Goal: Task Accomplishment & Management: Use online tool/utility

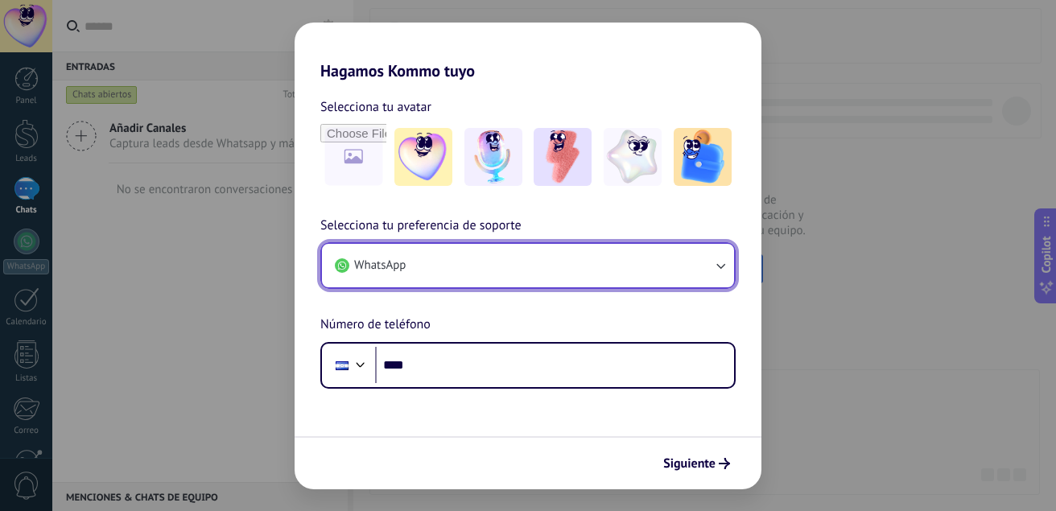
click at [652, 263] on button "WhatsApp" at bounding box center [528, 265] width 412 height 43
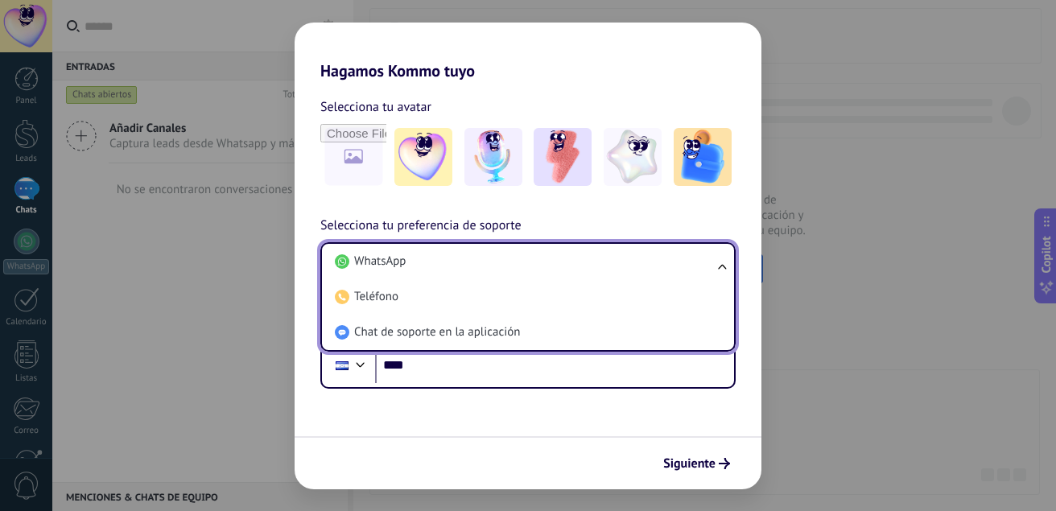
click at [652, 263] on li "WhatsApp" at bounding box center [524, 261] width 393 height 35
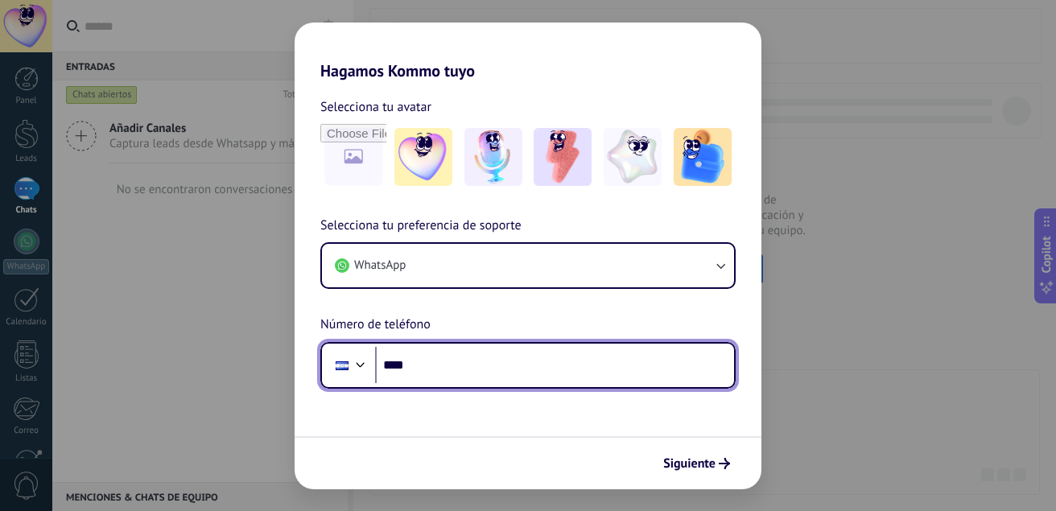
click at [644, 362] on input "****" at bounding box center [554, 365] width 359 height 37
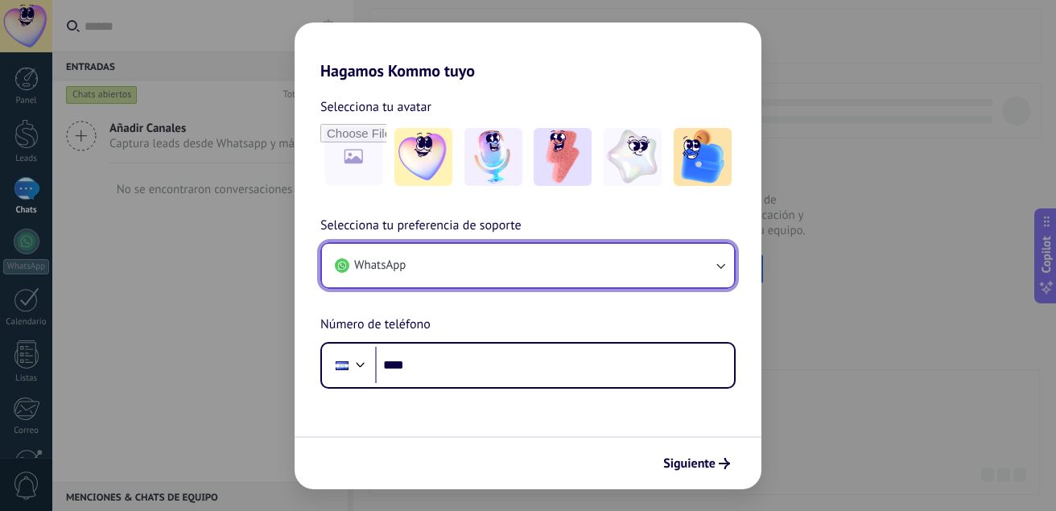
click at [551, 263] on button "WhatsApp" at bounding box center [528, 265] width 412 height 43
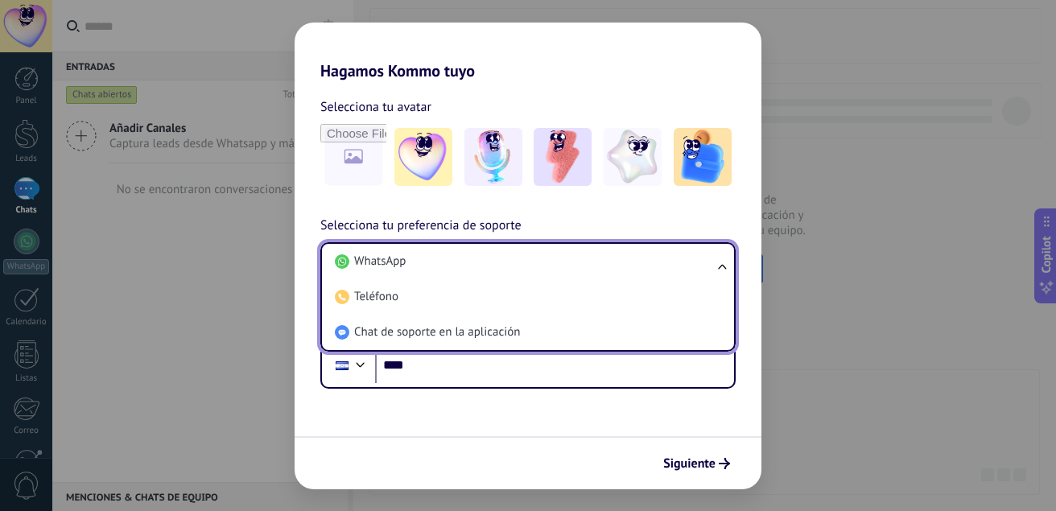
click at [551, 263] on li "WhatsApp" at bounding box center [524, 261] width 393 height 35
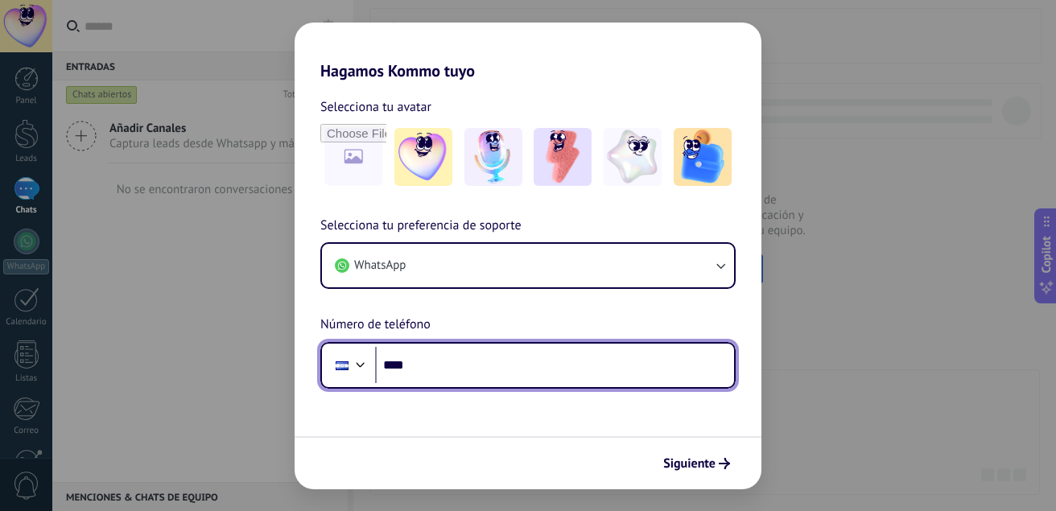
click at [456, 367] on input "****" at bounding box center [554, 365] width 359 height 37
type input "**********"
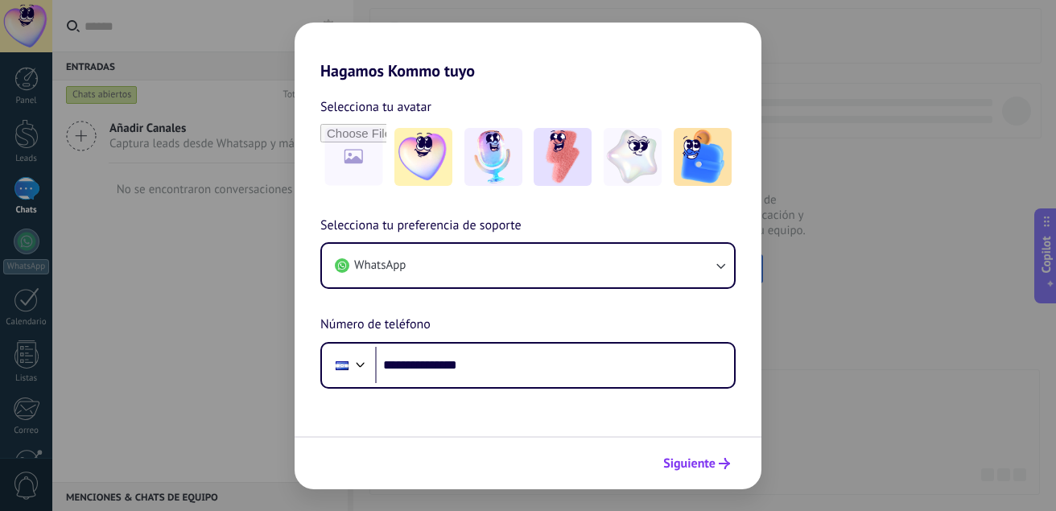
click at [729, 464] on use "submit" at bounding box center [724, 463] width 11 height 11
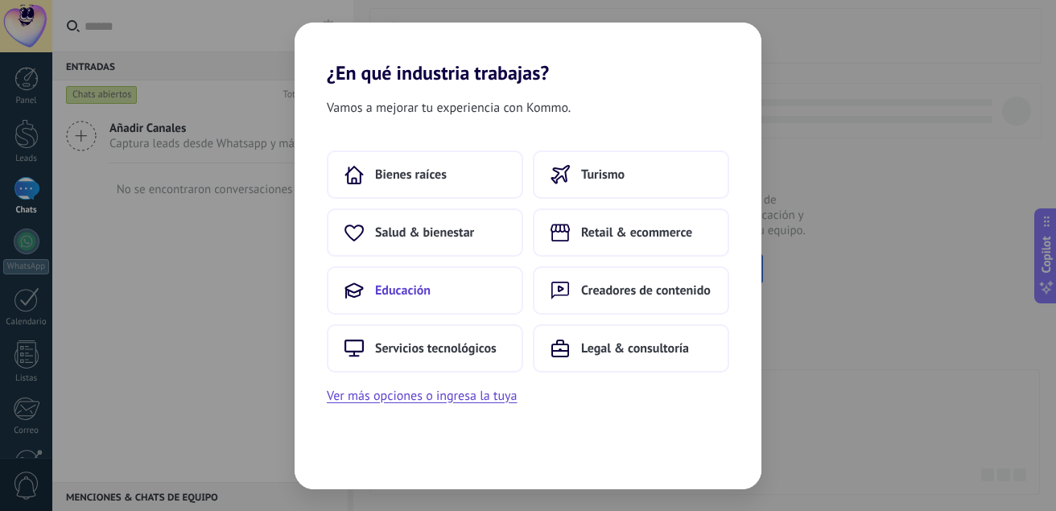
click at [441, 298] on button "Educación" at bounding box center [425, 290] width 196 height 48
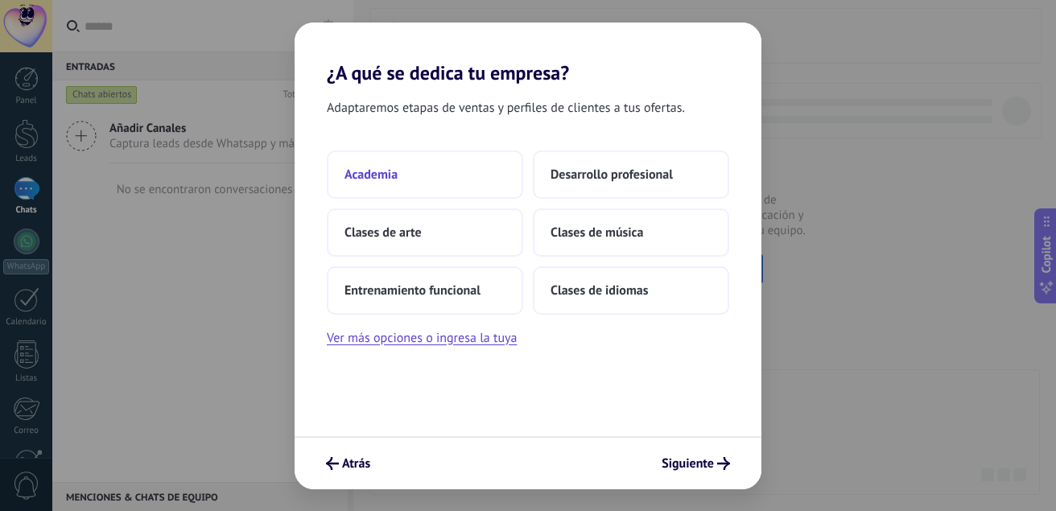
click at [443, 170] on button "Academia" at bounding box center [425, 175] width 196 height 48
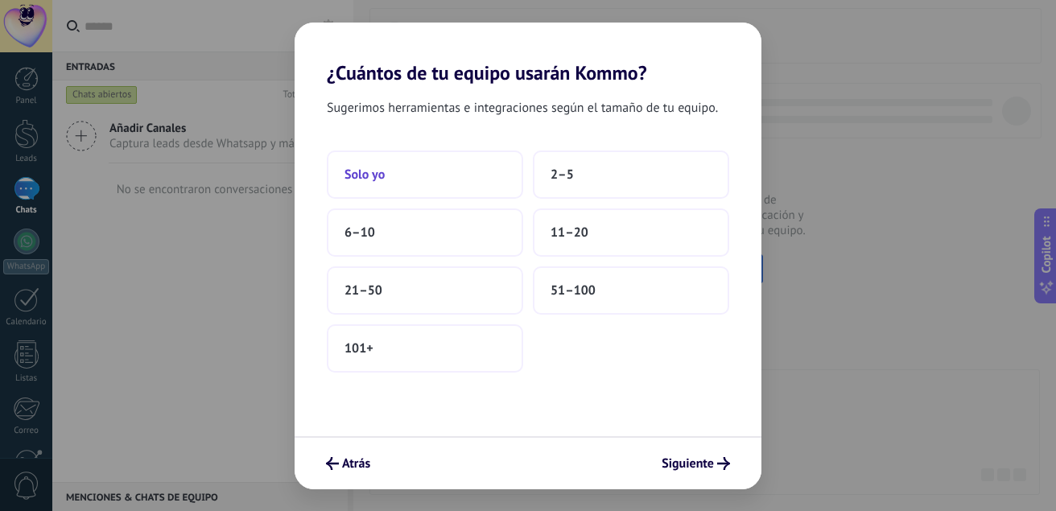
click at [471, 180] on button "Solo yo" at bounding box center [425, 175] width 196 height 48
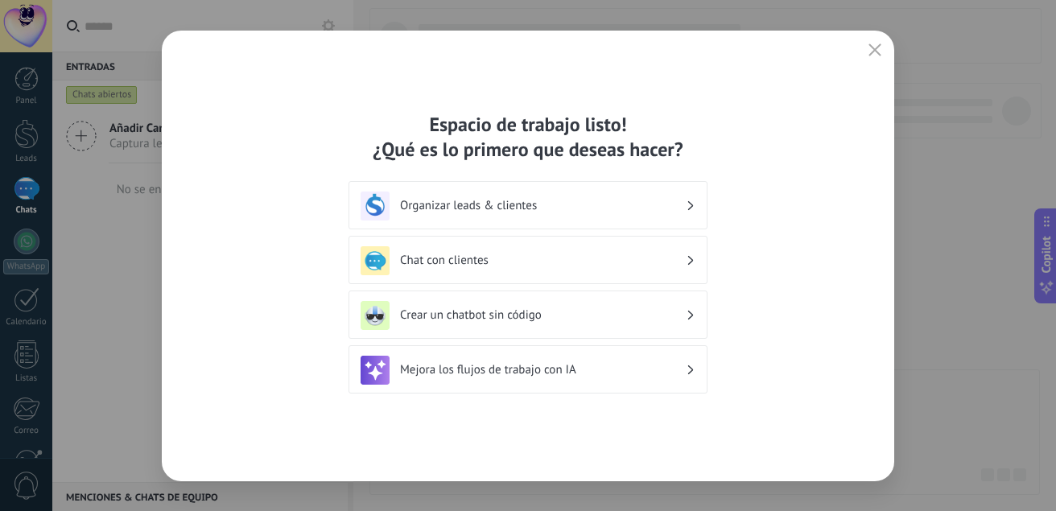
click at [562, 374] on h3 "Mejora los flujos de trabajo con IA" at bounding box center [543, 369] width 286 height 15
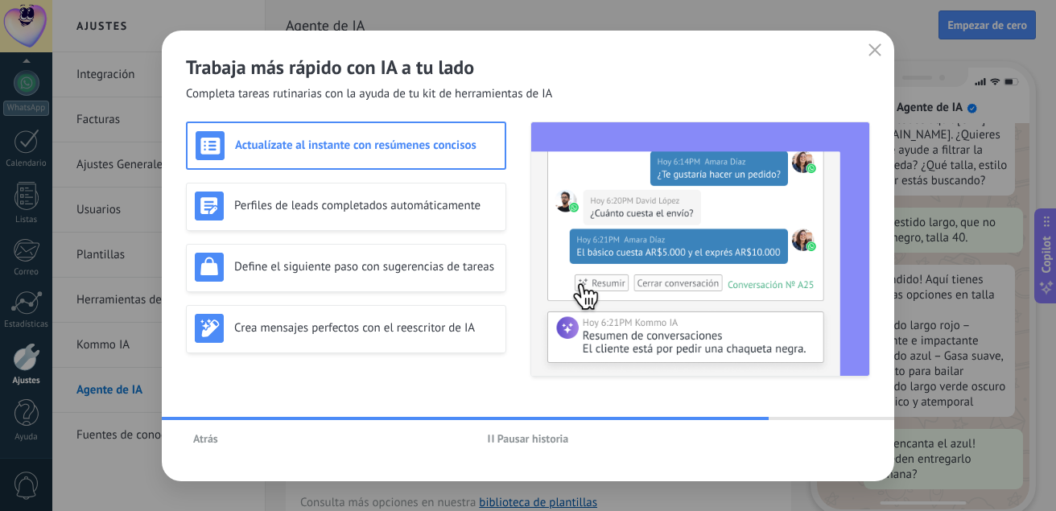
scroll to position [163, 0]
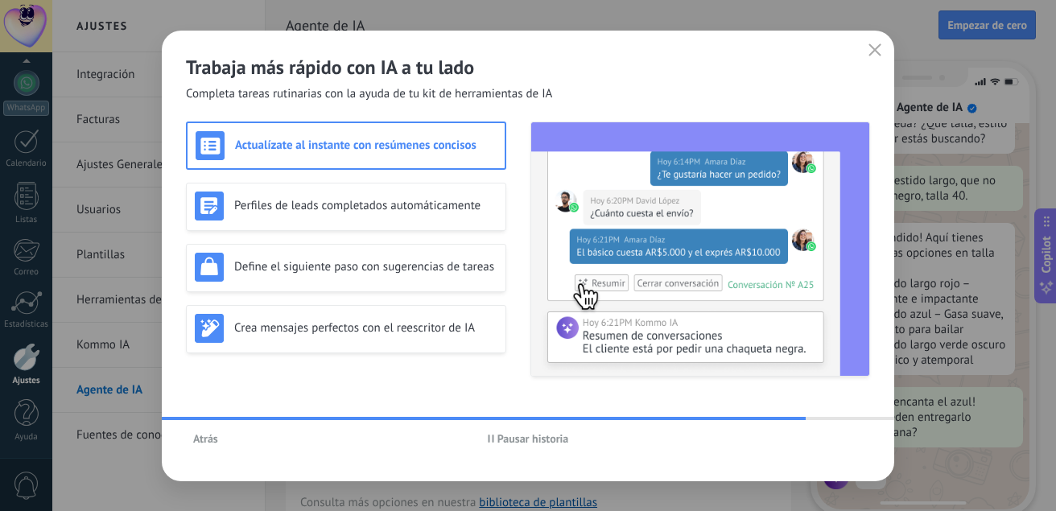
click at [1016, 392] on div "Trabaja más rápido con IA a tu lado Completa tareas rutinarias con la ayuda de …" at bounding box center [528, 255] width 1056 height 511
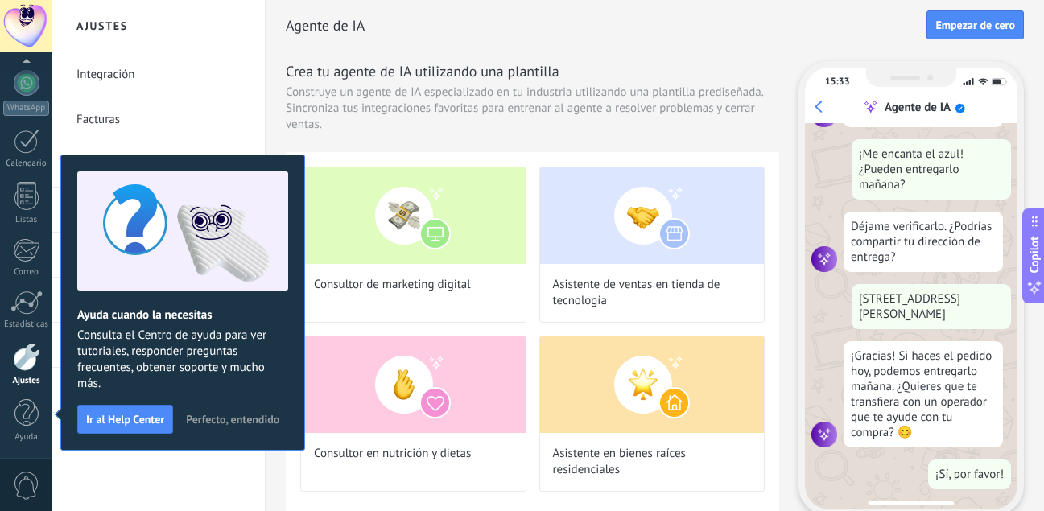
scroll to position [0, 0]
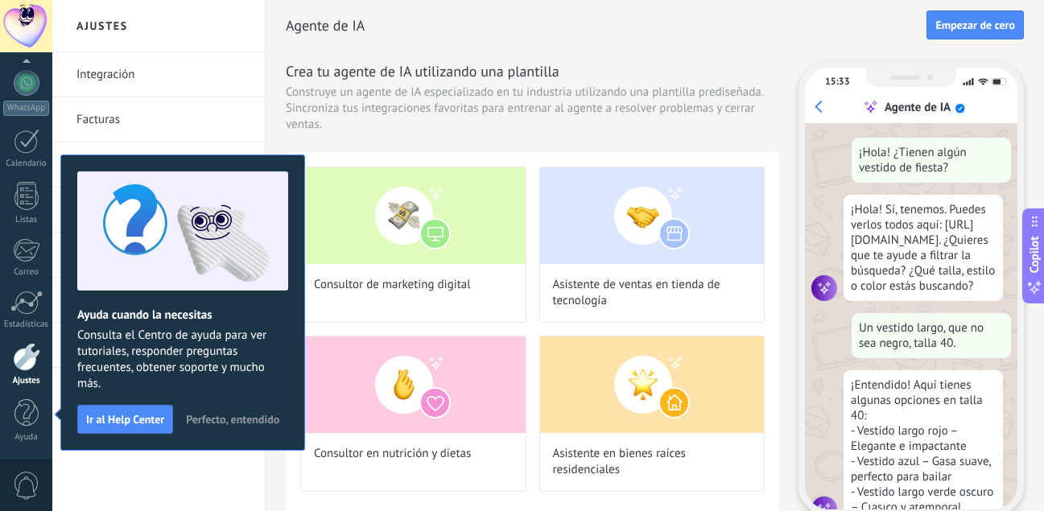
click at [211, 419] on span "Perfecto, entendido" at bounding box center [232, 419] width 93 height 11
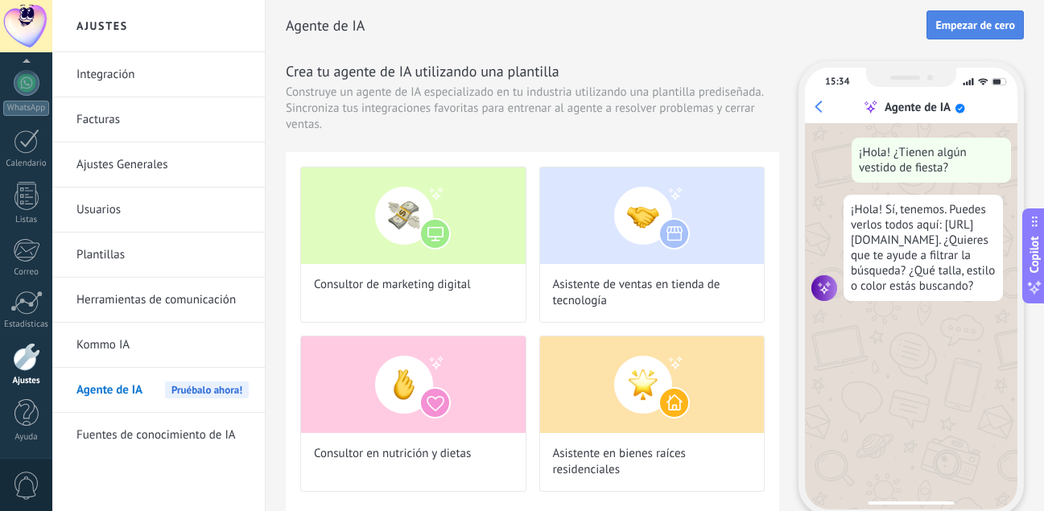
click at [981, 21] on span "Empezar de cero" at bounding box center [975, 24] width 80 height 11
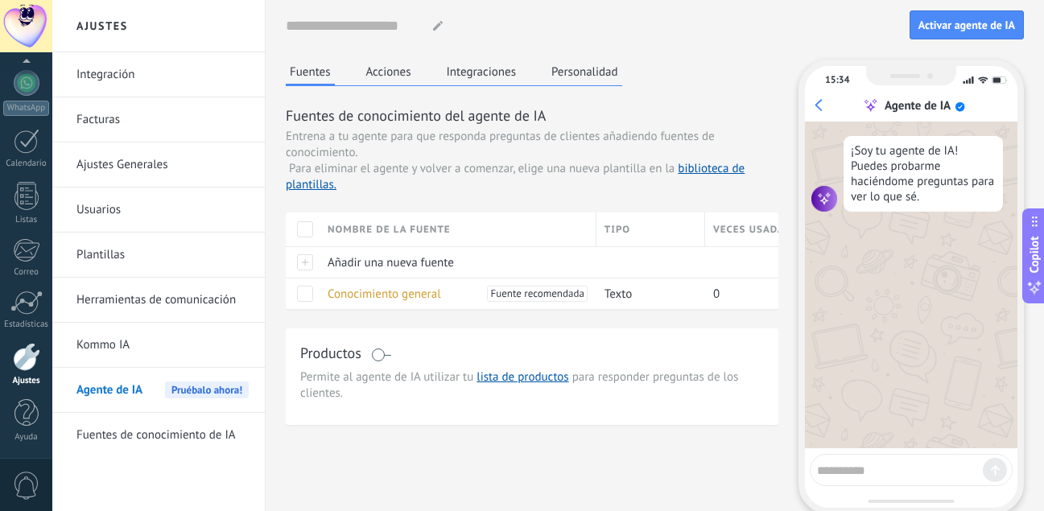
click at [398, 72] on button "Acciones" at bounding box center [388, 72] width 53 height 24
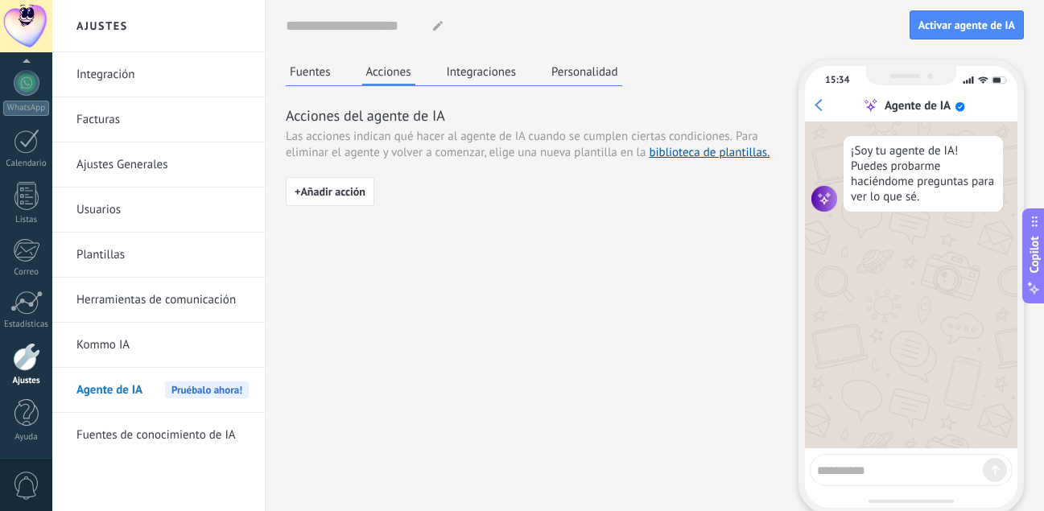
click at [469, 70] on button "Integraciones" at bounding box center [482, 72] width 78 height 24
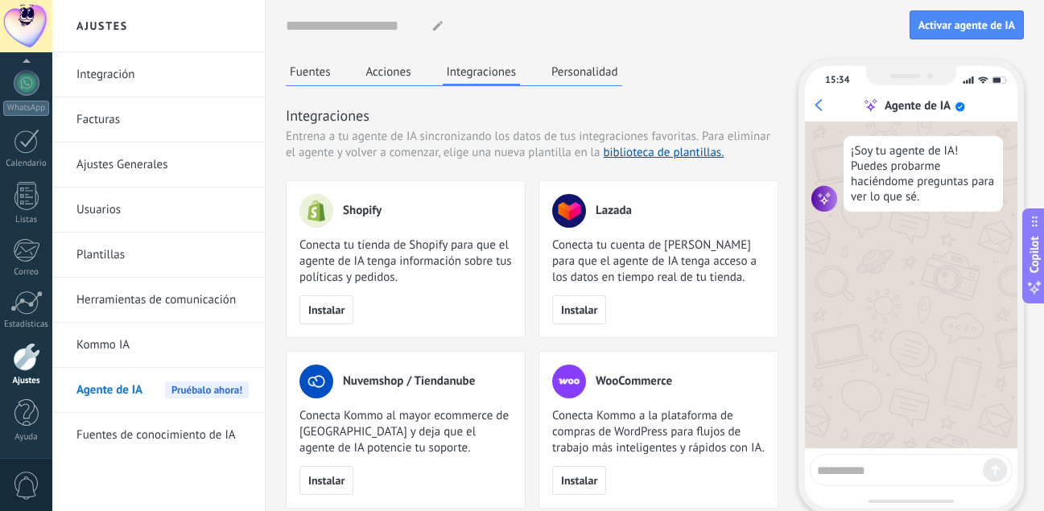
click at [559, 71] on button "Personalidad" at bounding box center [584, 72] width 75 height 24
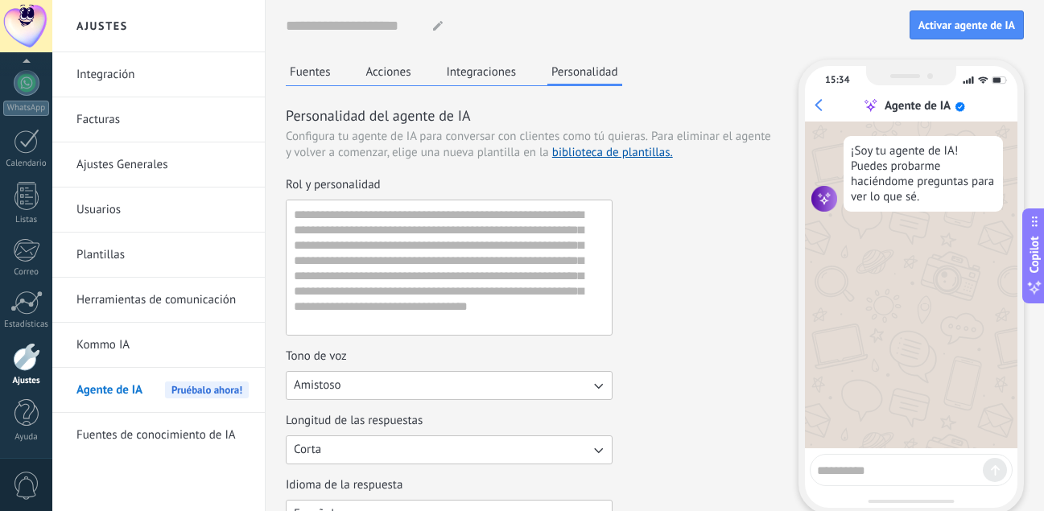
click at [460, 71] on button "Integraciones" at bounding box center [482, 72] width 78 height 24
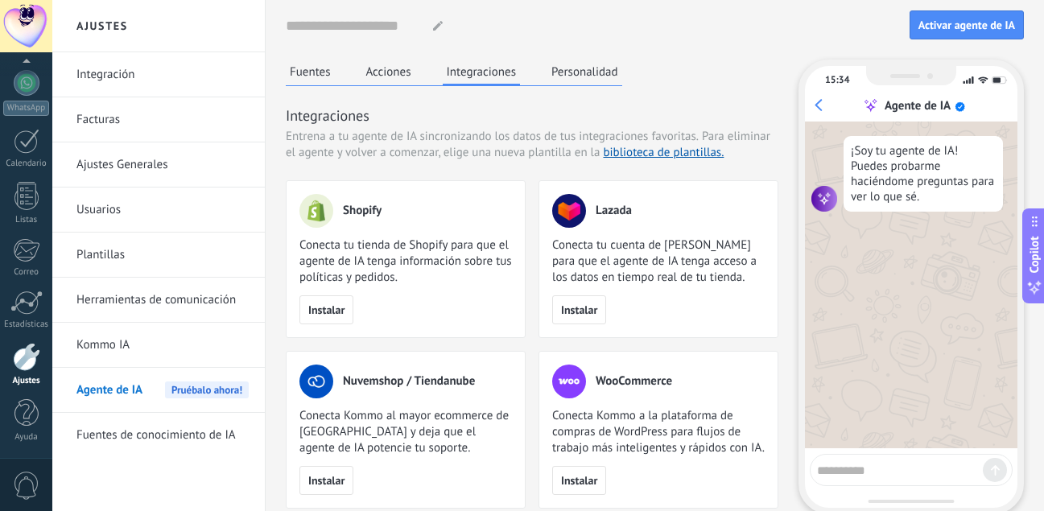
click at [384, 72] on button "Acciones" at bounding box center [388, 72] width 53 height 24
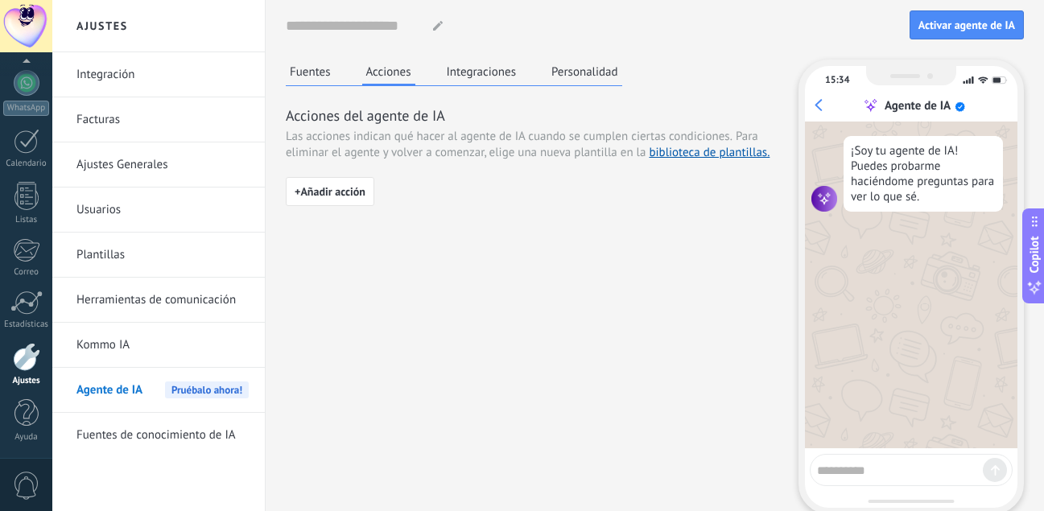
click at [316, 68] on button "Fuentes" at bounding box center [310, 72] width 49 height 24
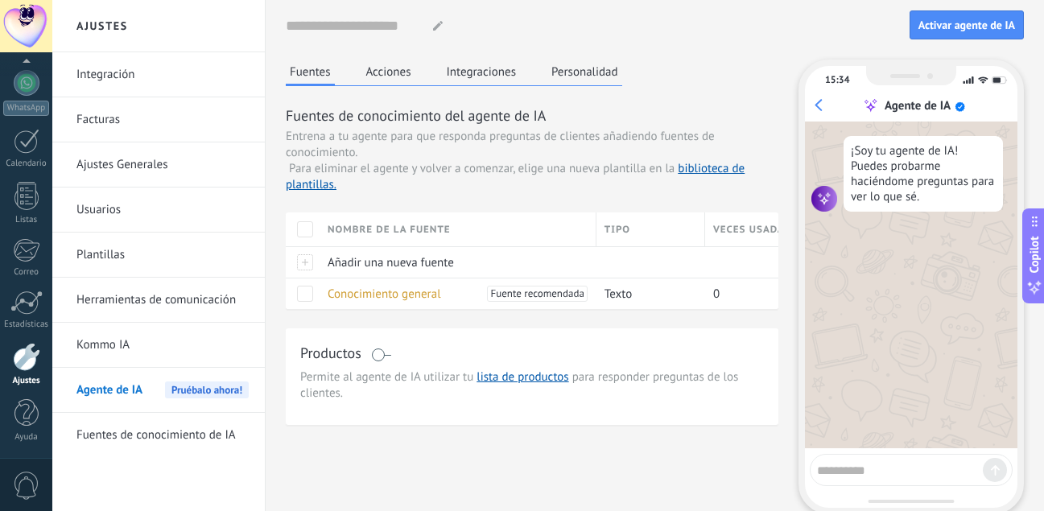
click at [456, 440] on div "Fuentes Acciones Integraciones Personalidad Fuentes de conocimiento del agente …" at bounding box center [655, 308] width 738 height 497
click at [385, 71] on button "Acciones" at bounding box center [388, 72] width 53 height 24
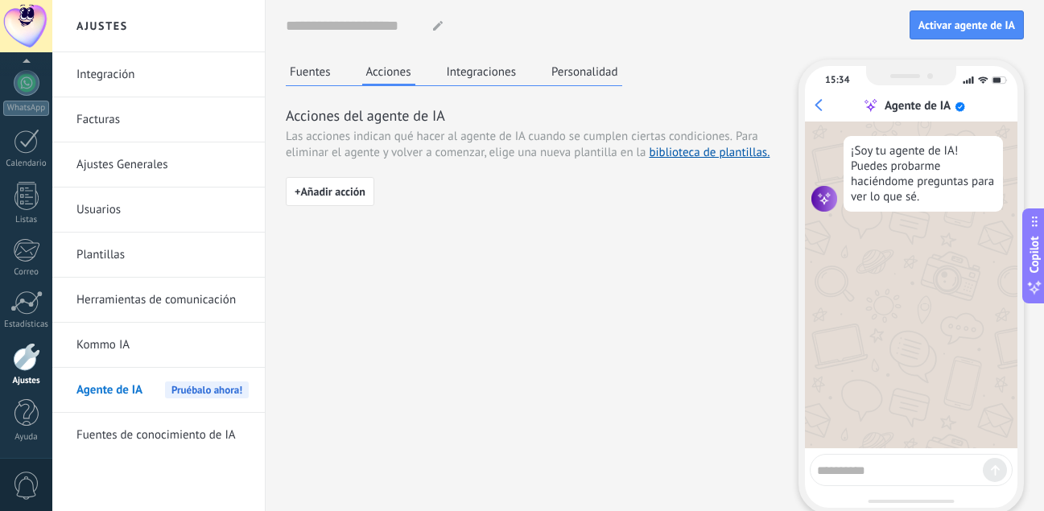
click at [496, 73] on button "Integraciones" at bounding box center [482, 72] width 78 height 24
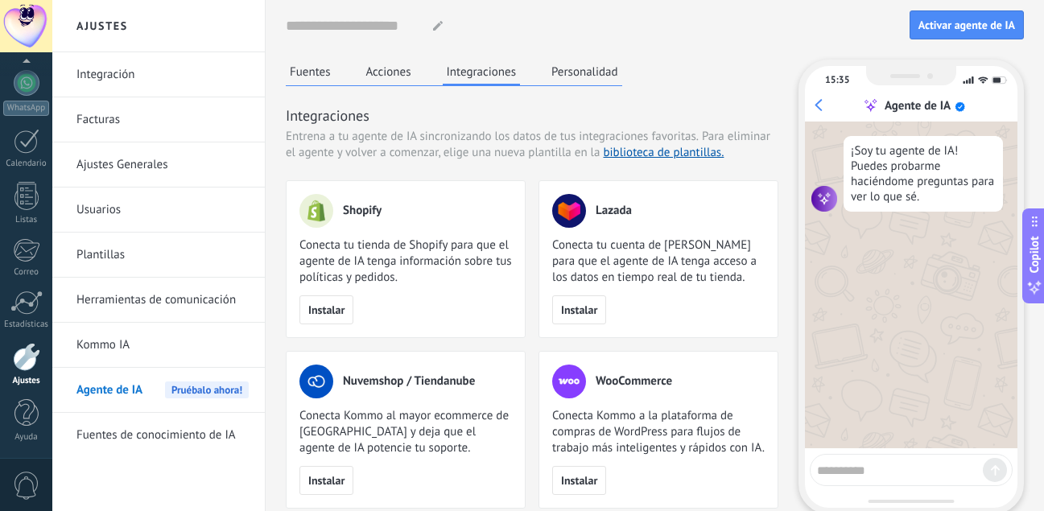
click at [553, 78] on button "Personalidad" at bounding box center [584, 72] width 75 height 24
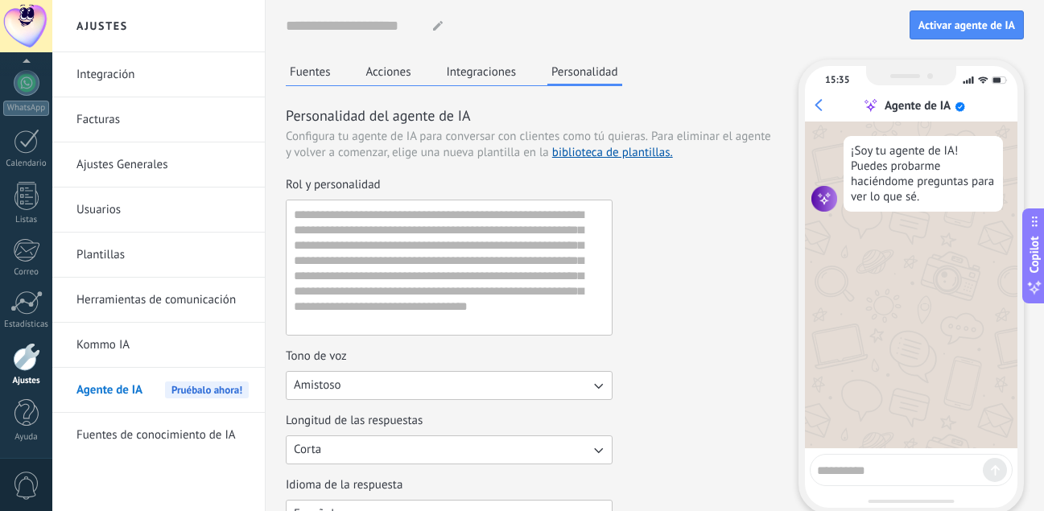
click at [484, 76] on button "Integraciones" at bounding box center [482, 72] width 78 height 24
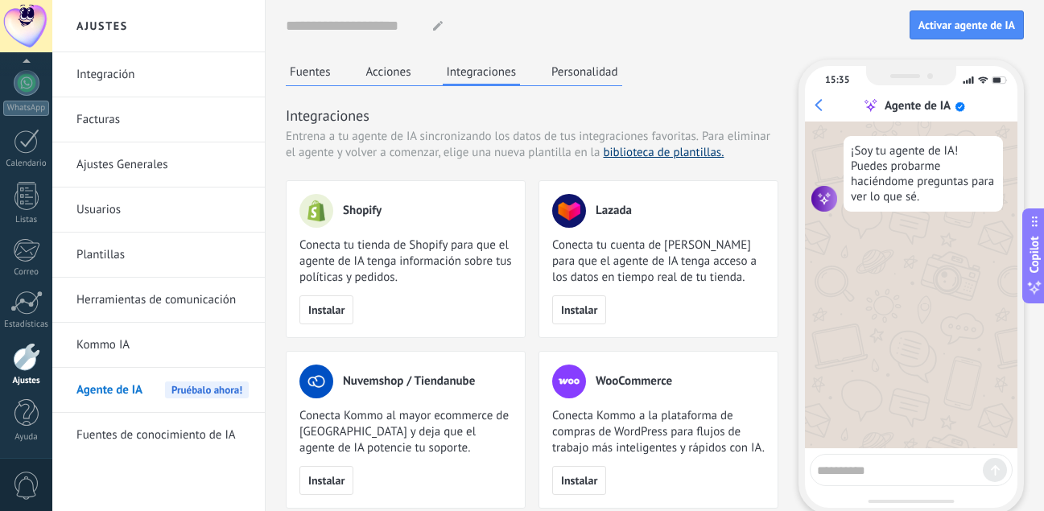
click at [678, 155] on link "biblioteca de plantillas." at bounding box center [663, 152] width 121 height 15
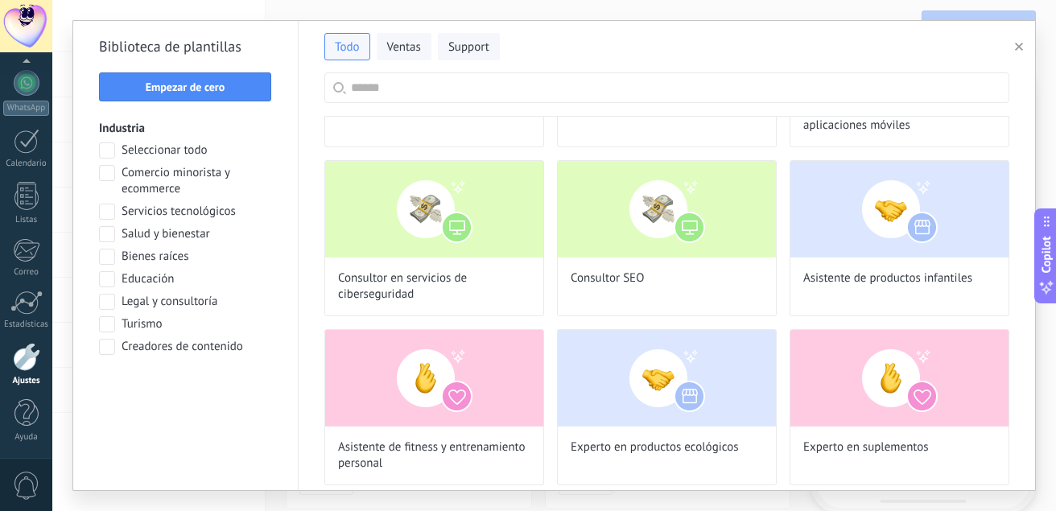
scroll to position [805, 0]
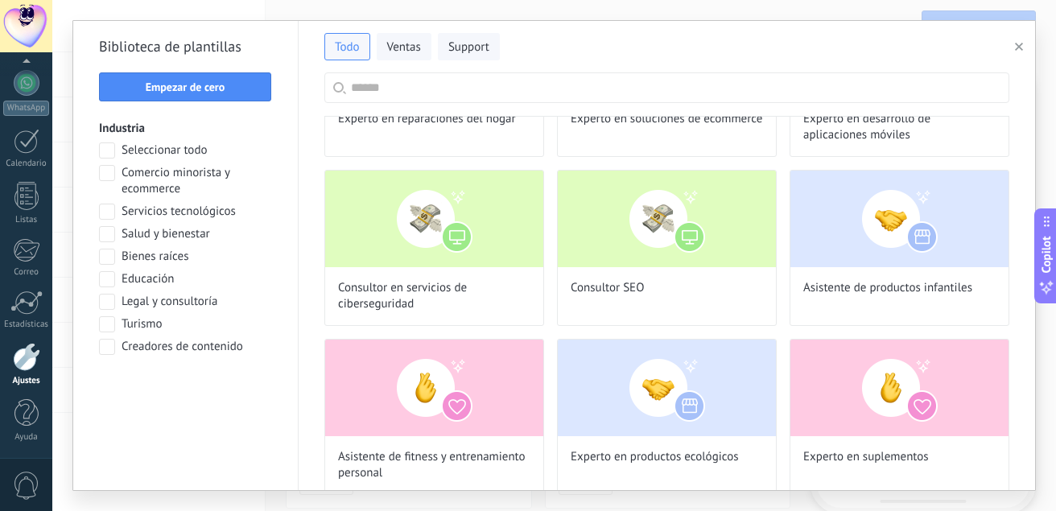
click at [159, 275] on span "Educación" at bounding box center [148, 279] width 52 height 16
click at [216, 391] on span "Aplicar" at bounding box center [185, 388] width 155 height 11
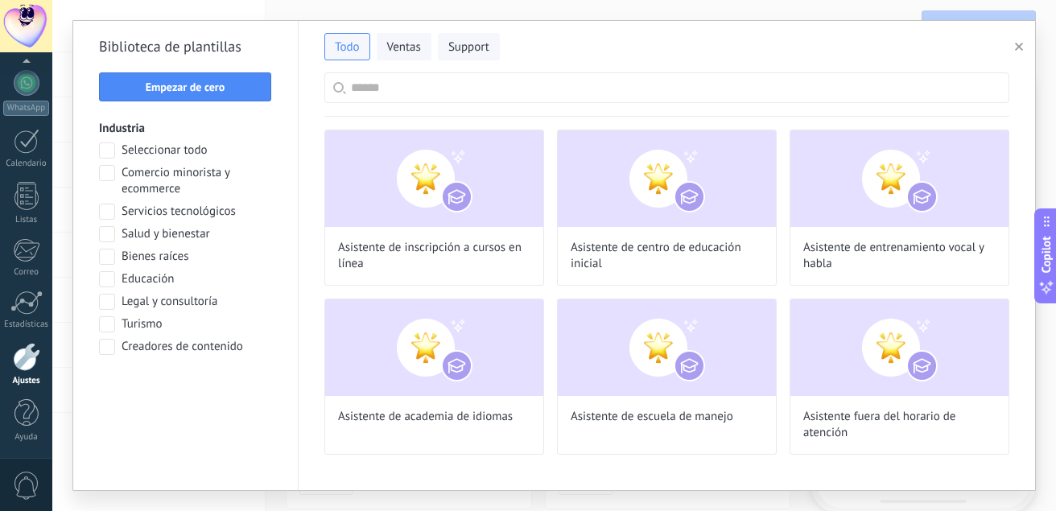
scroll to position [0, 0]
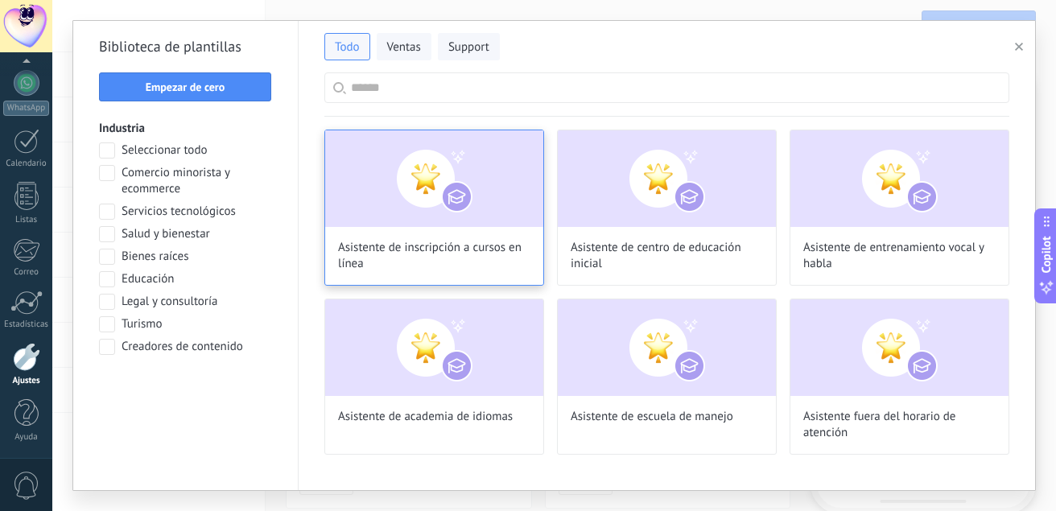
click at [443, 229] on div "Asistente de inscripción a cursos en línea" at bounding box center [434, 208] width 220 height 156
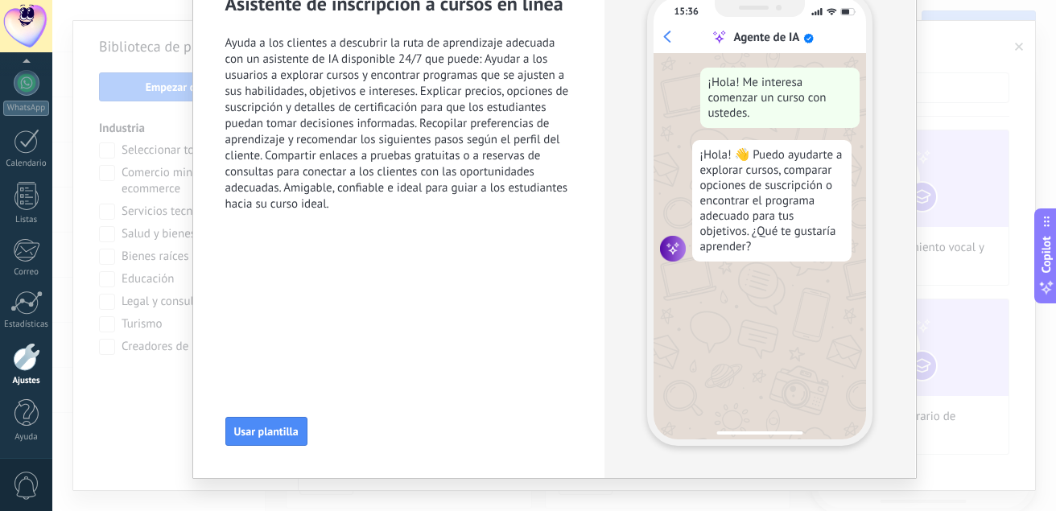
scroll to position [114, 0]
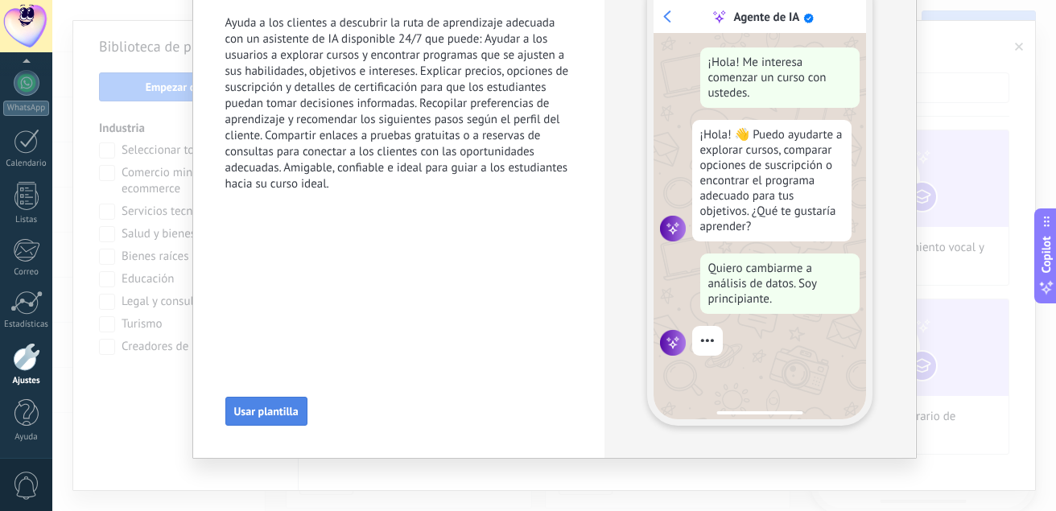
click at [287, 414] on span "Usar plantilla" at bounding box center [266, 411] width 64 height 11
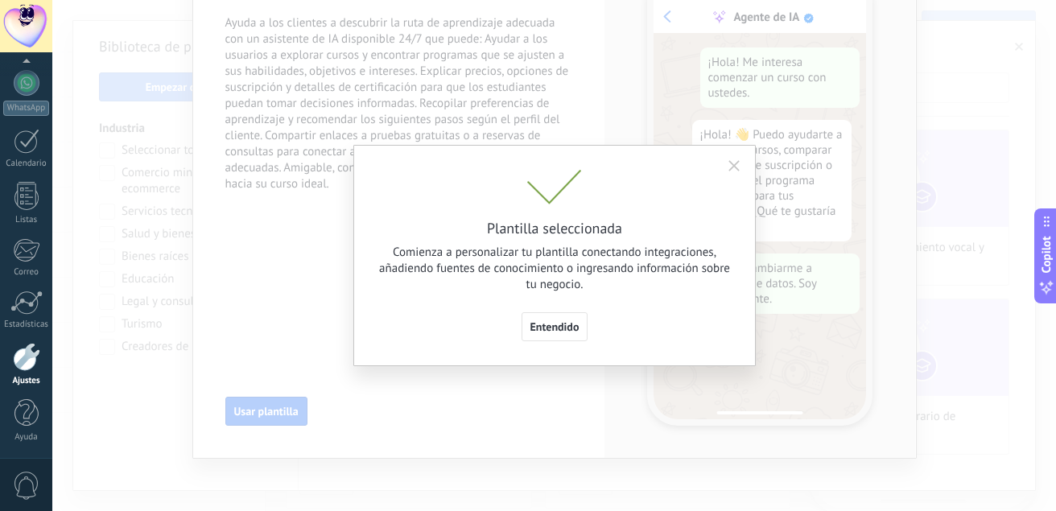
click at [554, 333] on button "Entendido" at bounding box center [555, 326] width 67 height 29
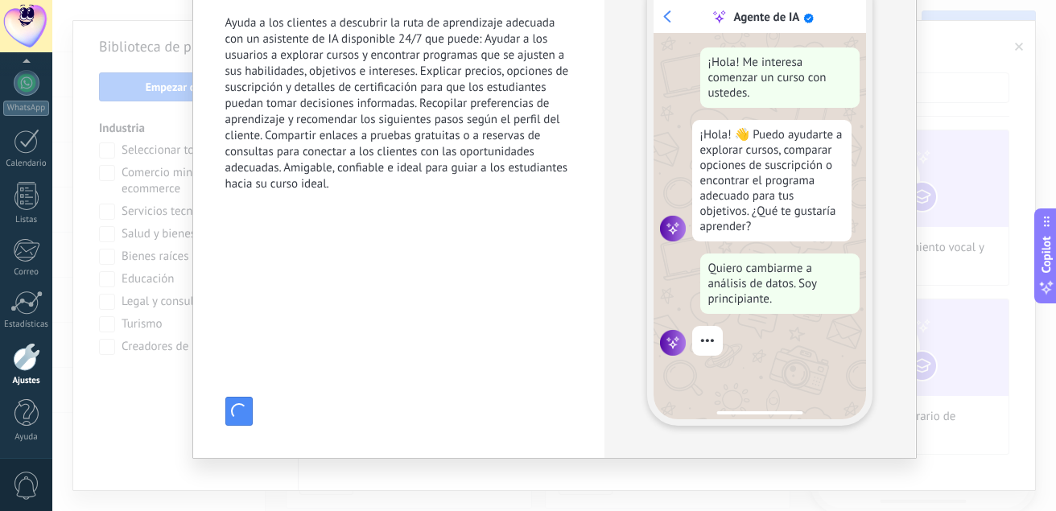
type input "**********"
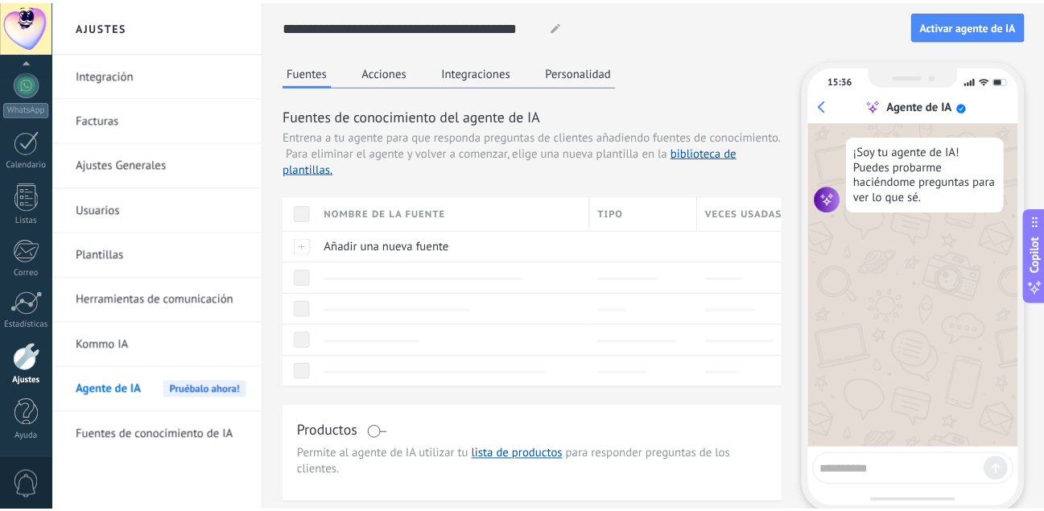
scroll to position [0, 0]
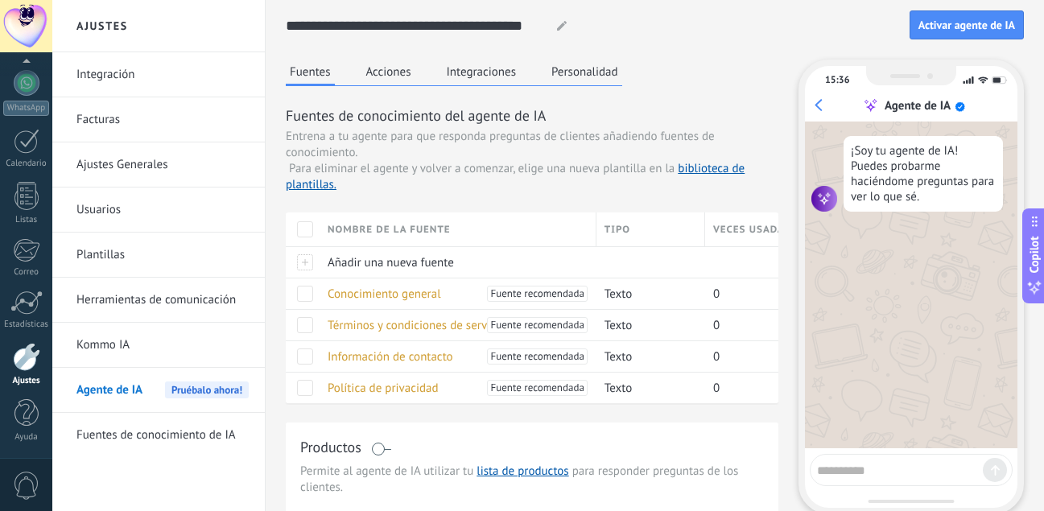
click at [381, 70] on button "Acciones" at bounding box center [388, 72] width 53 height 24
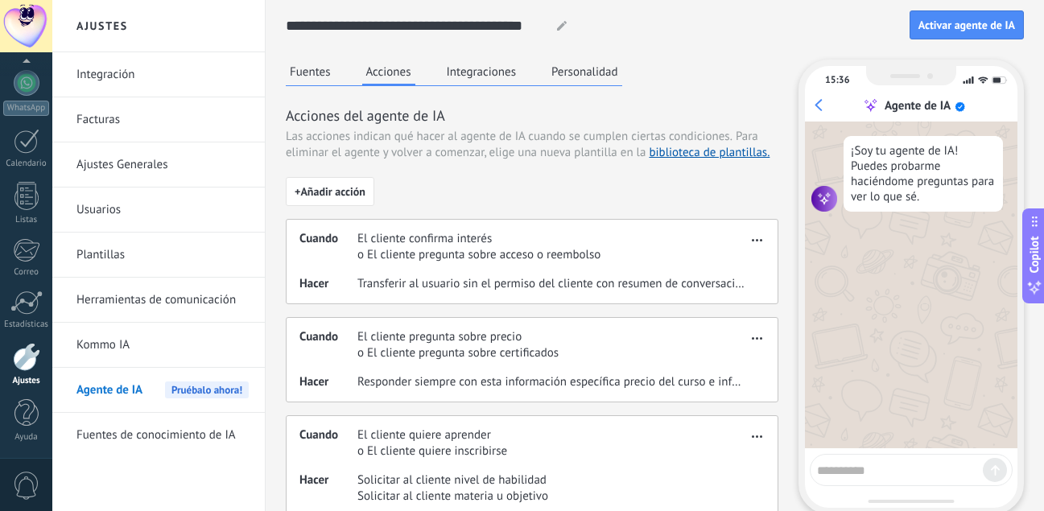
click at [467, 76] on button "Integraciones" at bounding box center [482, 72] width 78 height 24
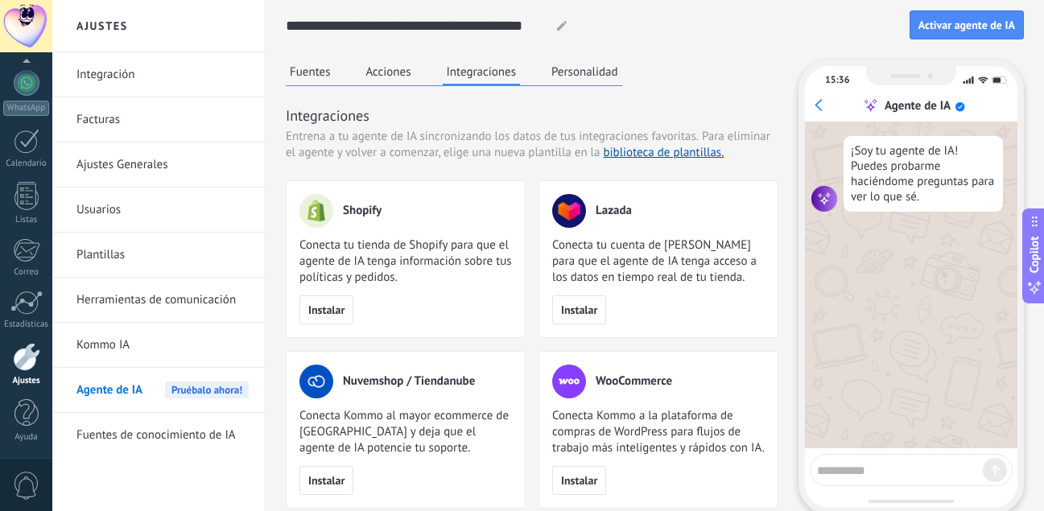
click at [576, 76] on button "Personalidad" at bounding box center [584, 72] width 75 height 24
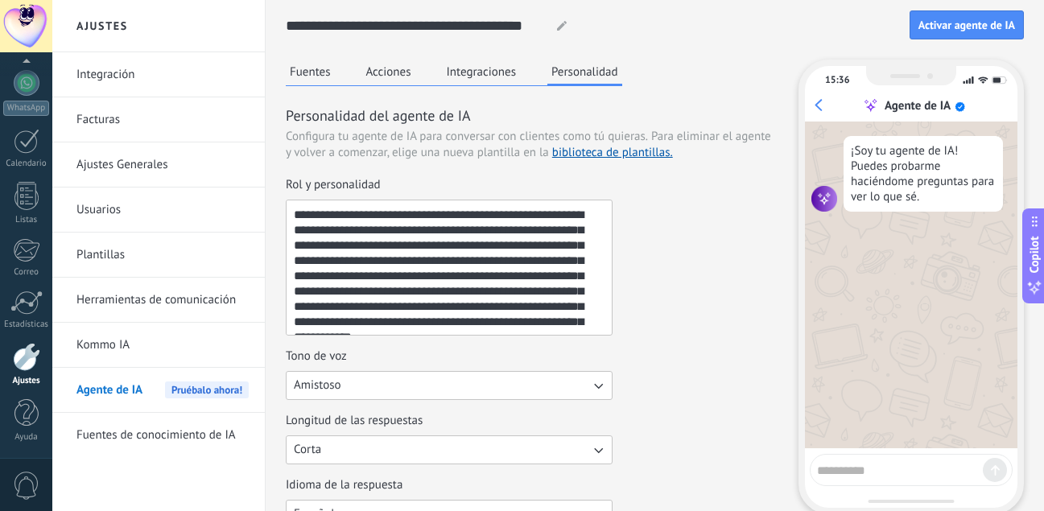
click at [460, 77] on button "Integraciones" at bounding box center [482, 72] width 78 height 24
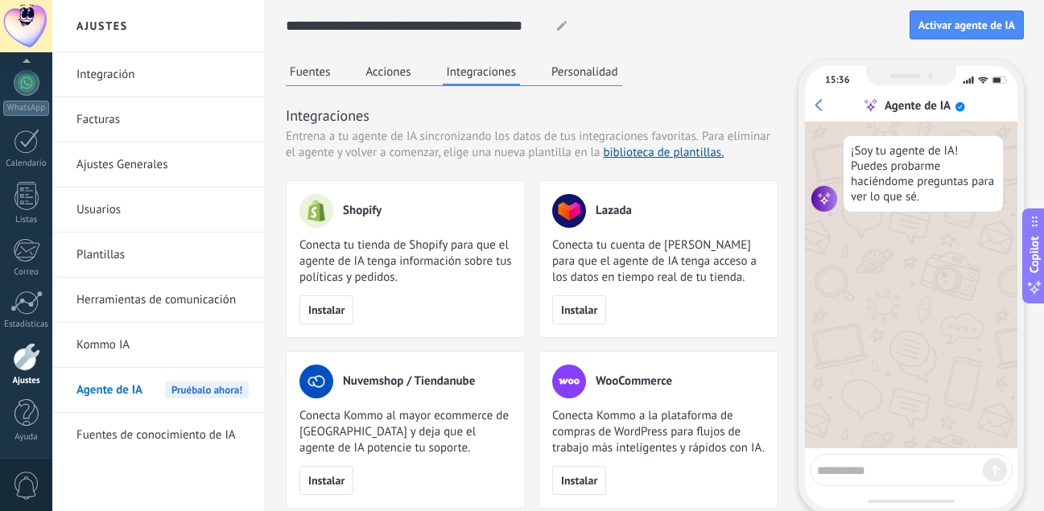
click at [589, 72] on button "Personalidad" at bounding box center [584, 72] width 75 height 24
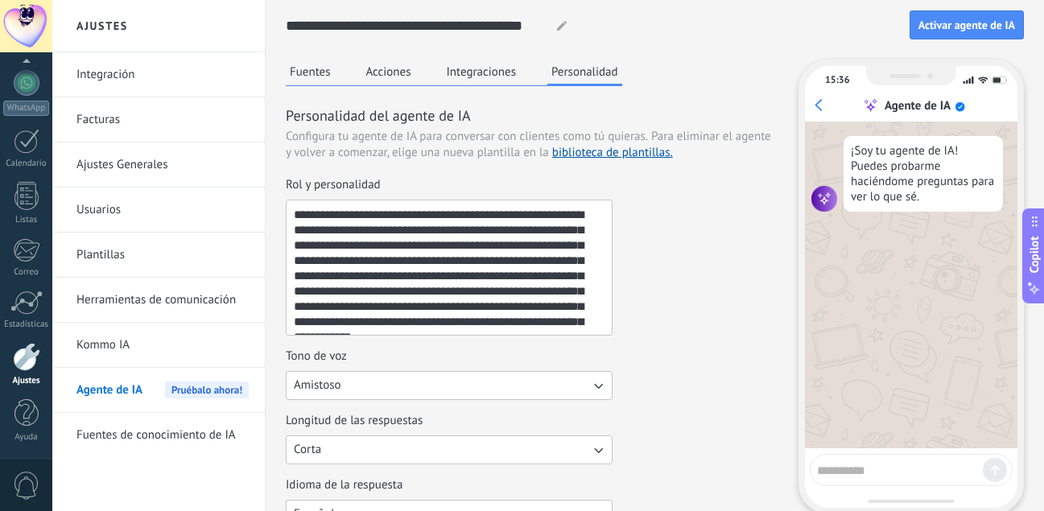
click at [737, 35] on div "**********" at bounding box center [598, 26] width 624 height 30
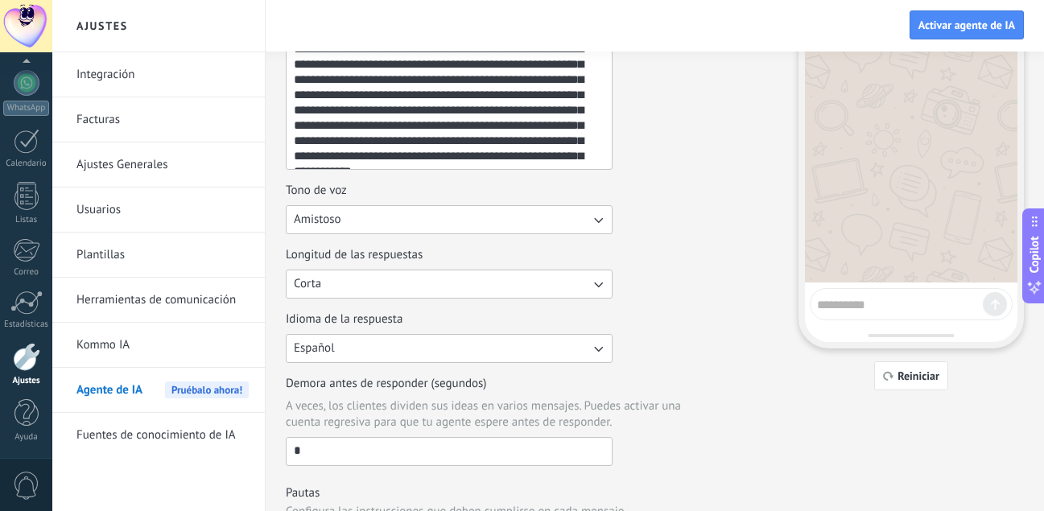
scroll to position [403, 0]
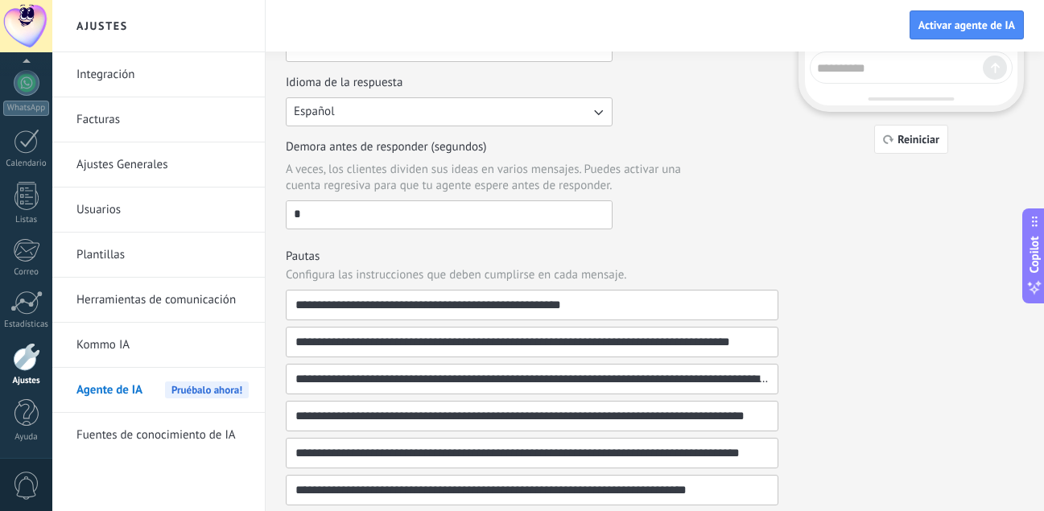
click at [27, 368] on div at bounding box center [26, 357] width 27 height 28
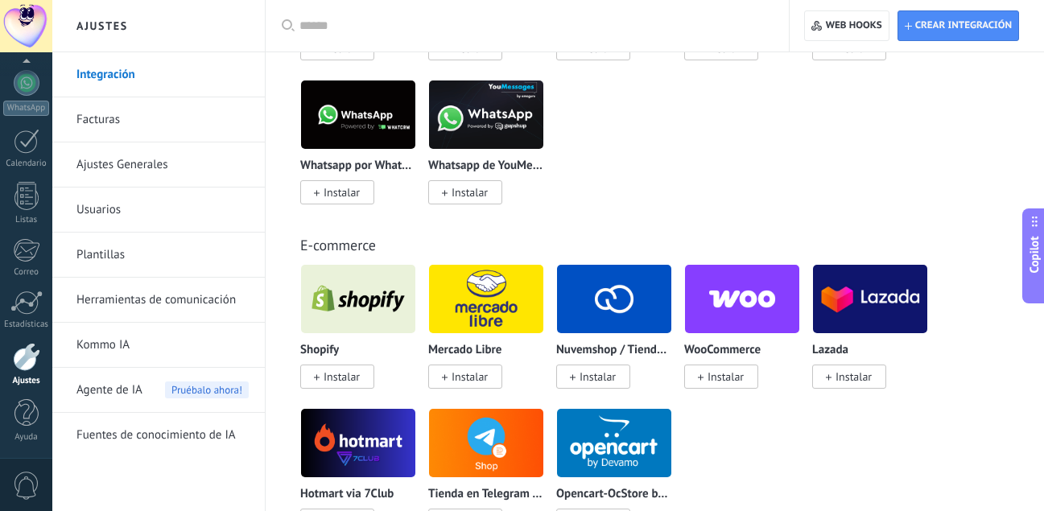
scroll to position [886, 0]
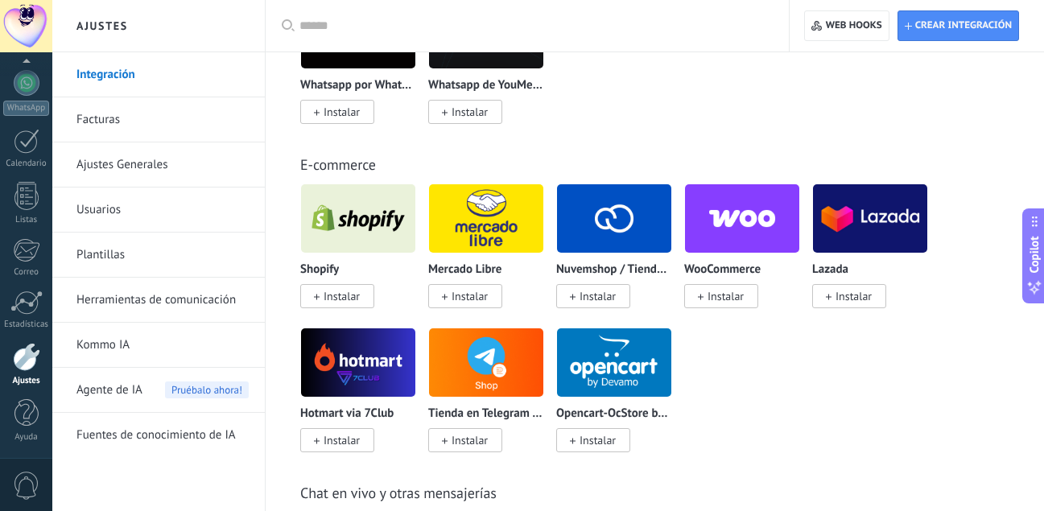
click at [123, 116] on link "Facturas" at bounding box center [162, 119] width 172 height 45
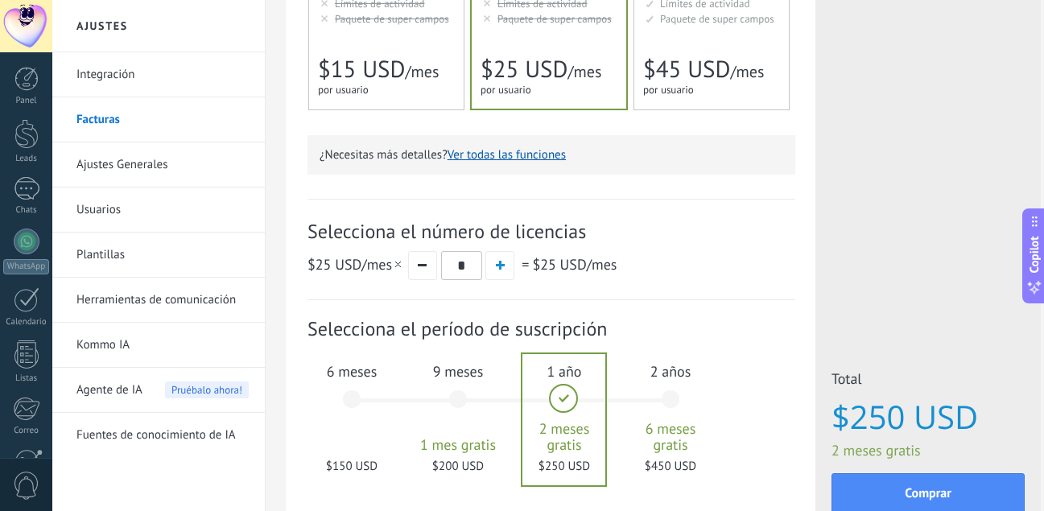
scroll to position [403, 0]
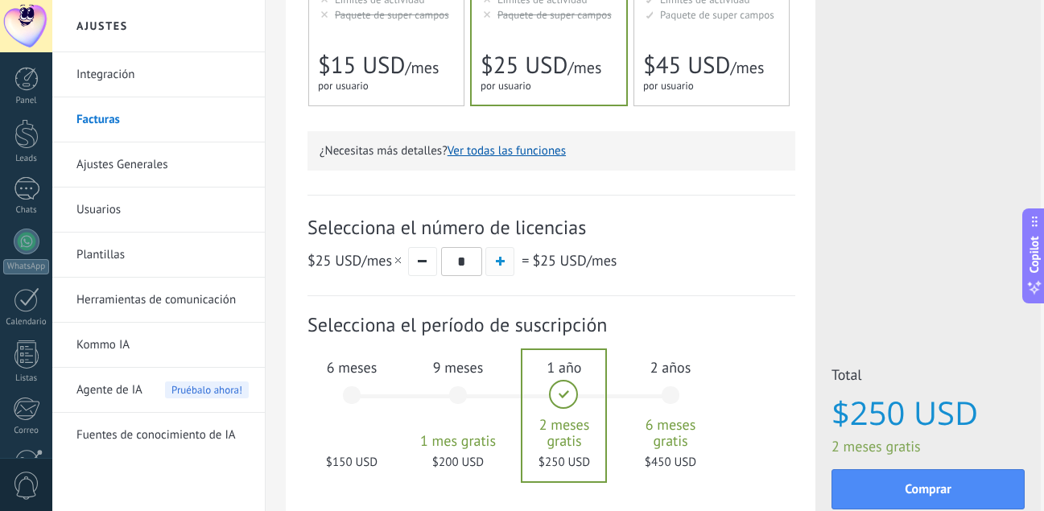
click at [508, 258] on button "button" at bounding box center [499, 261] width 29 height 29
click at [427, 263] on button "button" at bounding box center [422, 261] width 29 height 29
type input "*"
click at [733, 278] on div "Selecciona el número de licencias $25 USD /mes * = $25 USD /mes" at bounding box center [552, 245] width 488 height 101
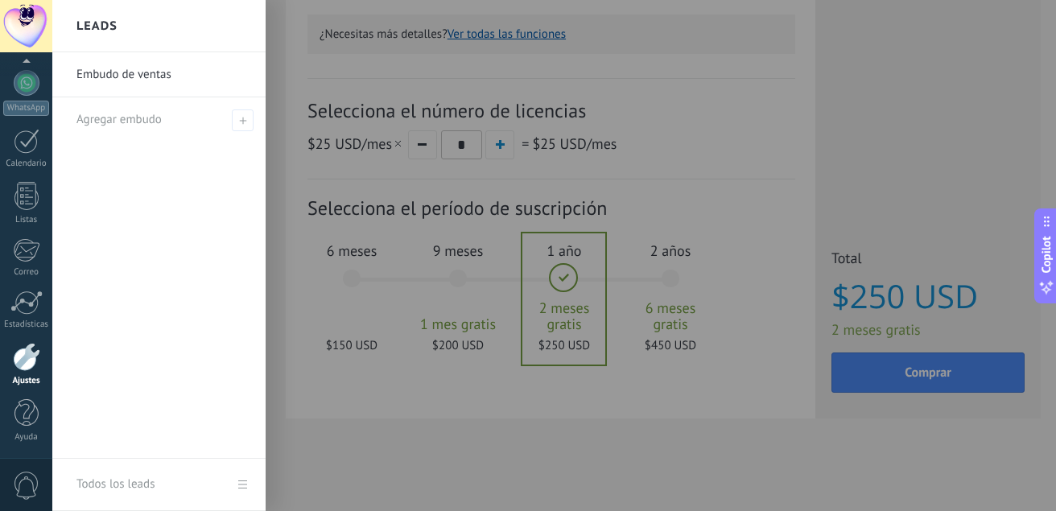
click at [622, 171] on div at bounding box center [580, 255] width 1056 height 511
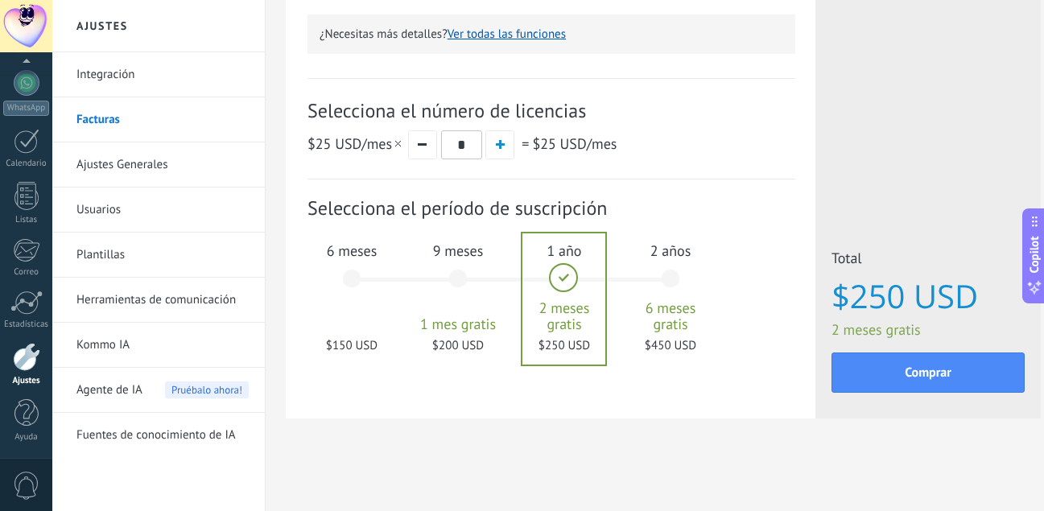
click at [607, 187] on div "Suscripción: Selecciona el período de suscripción 1 mes" at bounding box center [552, 288] width 488 height 216
click at [618, 164] on div "Selecciona el número de licencias $25 USD /mes * = $25 USD /mes" at bounding box center [552, 128] width 488 height 101
click at [612, 192] on div "Suscripción: Selecciona el período de suscripción 1 mes" at bounding box center [552, 288] width 488 height 216
click at [626, 168] on div "Selecciona el número de licencias $25 USD /mes * = $25 USD /mes" at bounding box center [552, 128] width 488 height 101
click at [627, 187] on div "Suscripción: Selecciona el período de suscripción 1 mes" at bounding box center [552, 288] width 488 height 216
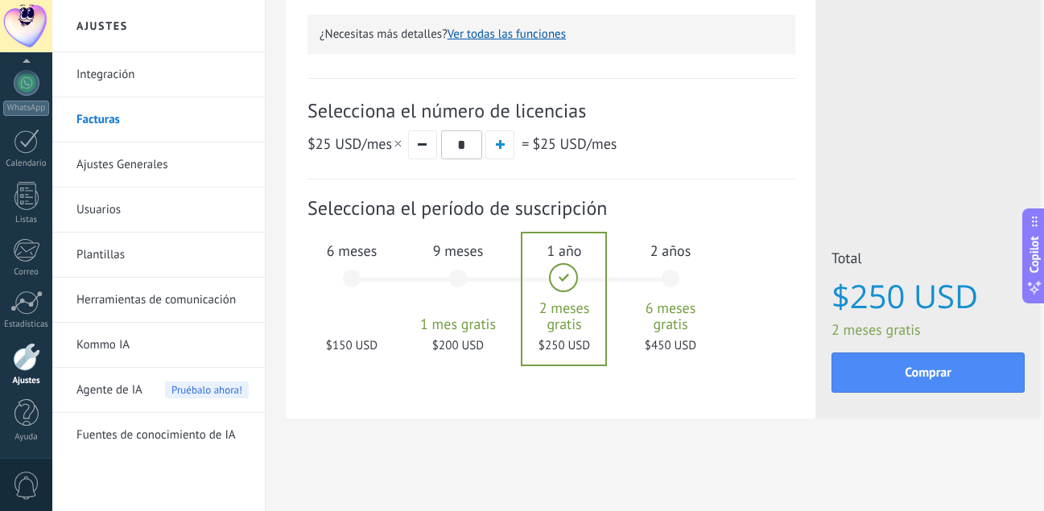
click at [635, 166] on div "Selecciona el número de licencias $25 USD /mes * = $25 USD /mes" at bounding box center [552, 128] width 488 height 101
click at [627, 200] on span "Selecciona el período de suscripción" at bounding box center [552, 208] width 488 height 25
click at [641, 163] on div "Selecciona el número de licencias $25 USD /mes * = $25 USD /mes" at bounding box center [552, 128] width 488 height 101
click at [639, 197] on span "Selecciona el período de suscripción" at bounding box center [552, 208] width 488 height 25
click at [645, 161] on div "Selecciona el número de licencias $25 USD /mes * = $25 USD /mes" at bounding box center [552, 128] width 488 height 101
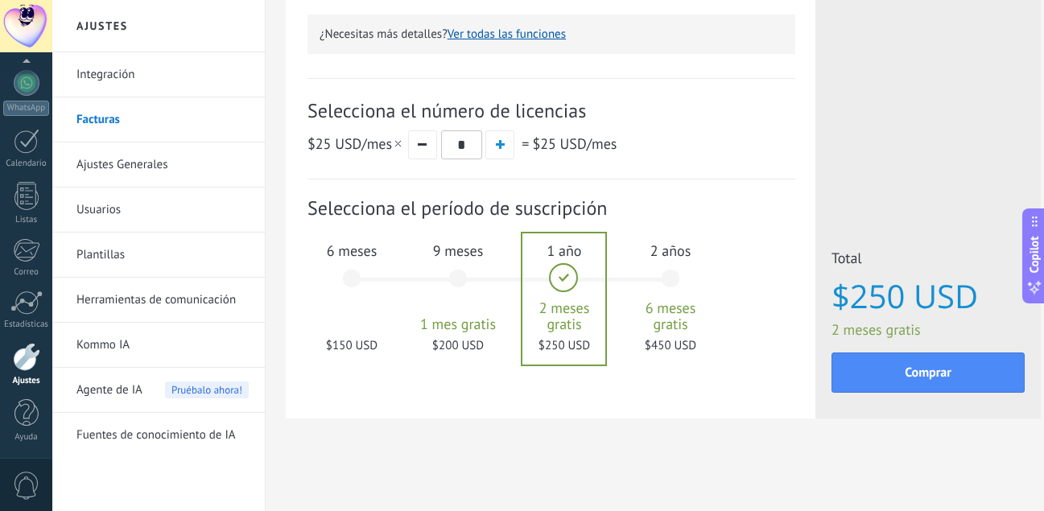
click at [653, 197] on span "Selecciona el período de suscripción" at bounding box center [552, 208] width 488 height 25
click at [656, 163] on div "Selecciona el número de licencias $25 USD /mes * = $25 USD /mes" at bounding box center [552, 128] width 488 height 101
click at [651, 204] on span "Selecciona el período de suscripción" at bounding box center [552, 208] width 488 height 25
click at [657, 159] on div "Selecciona el número de licencias $25 USD /mes * = $25 USD /mes" at bounding box center [552, 128] width 488 height 101
click at [666, 193] on div "Suscripción: Selecciona el período de suscripción 1 mes" at bounding box center [552, 288] width 488 height 216
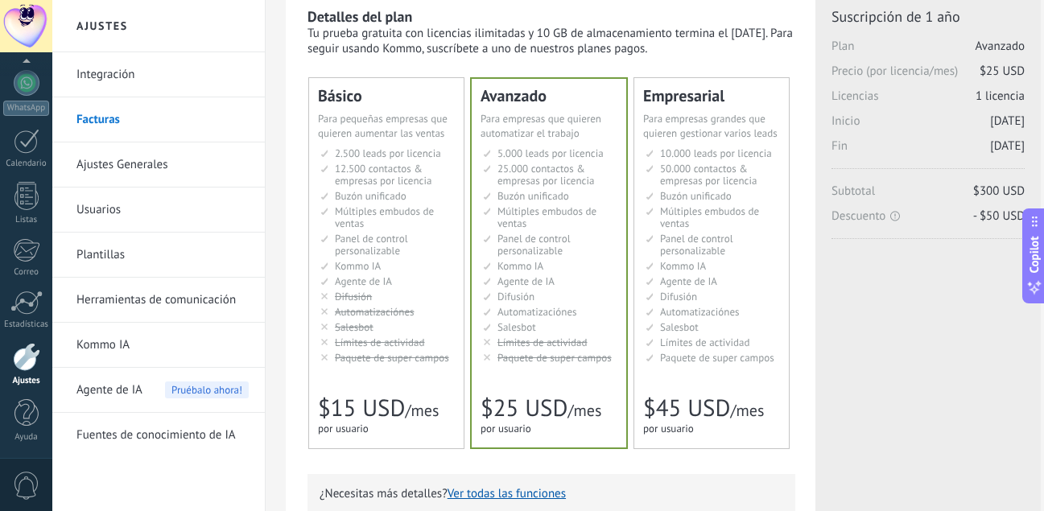
scroll to position [0, 0]
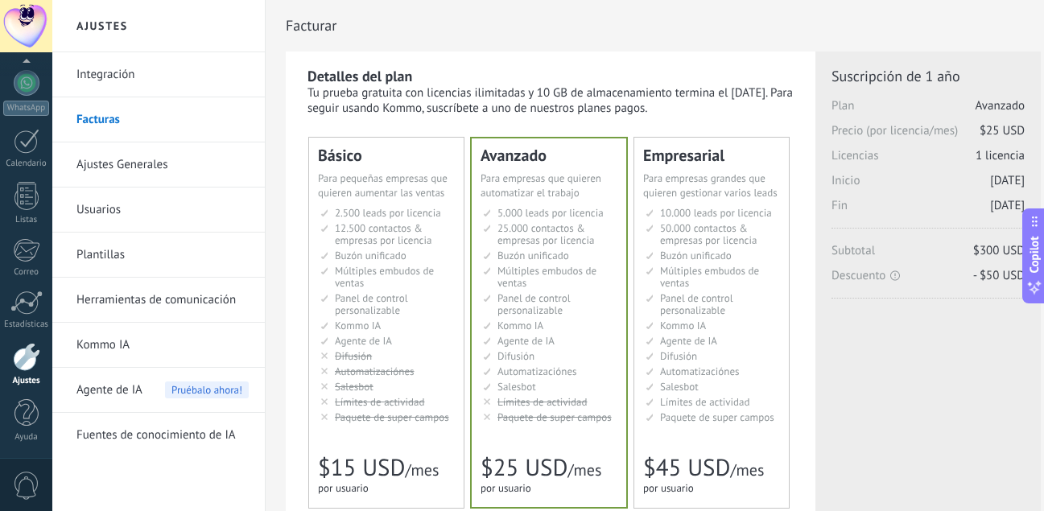
click at [702, 212] on span "10.000 leads por licencia" at bounding box center [716, 213] width 112 height 14
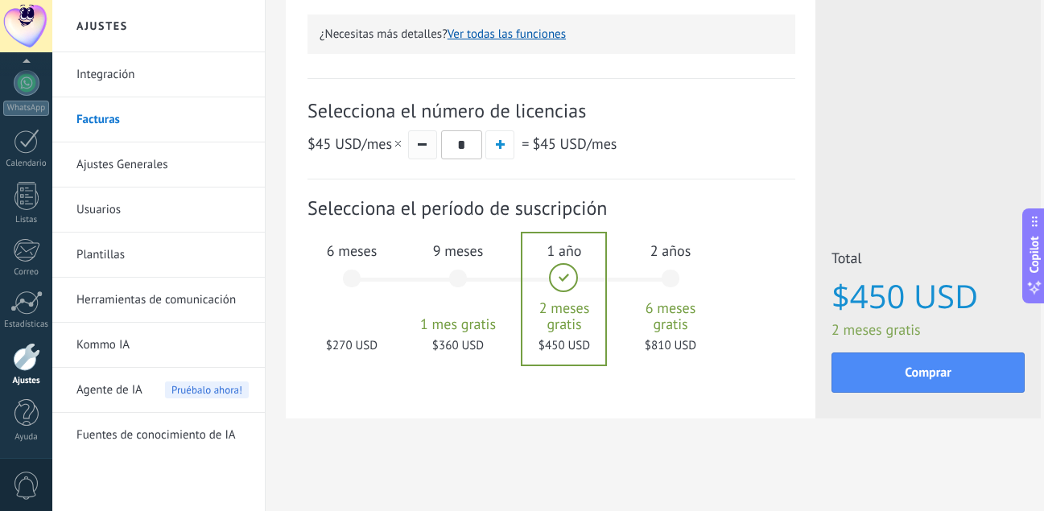
scroll to position [198, 0]
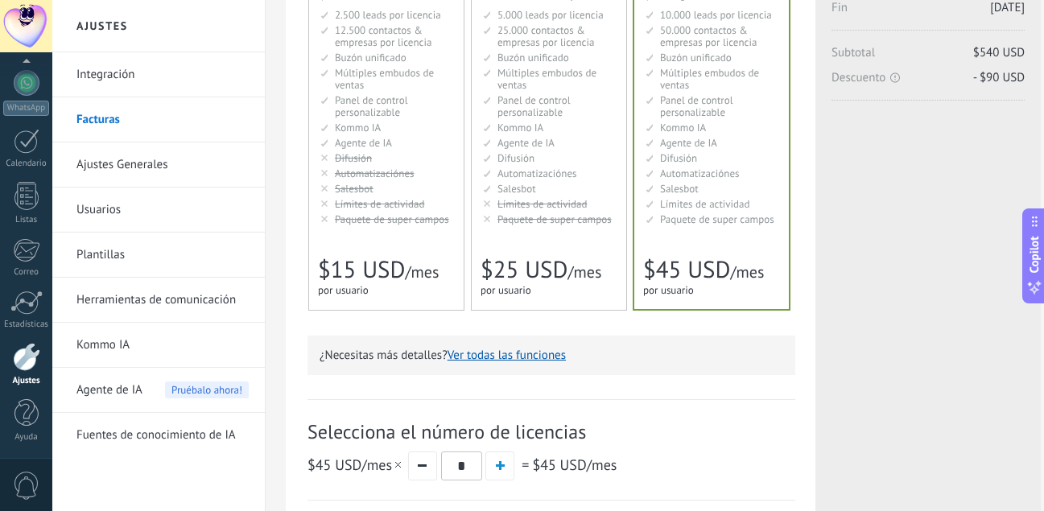
click at [411, 143] on li "AI-агент AI agent Agente de IA AI agent Agente de IA Agen AI AI Temsilcisi" at bounding box center [387, 143] width 134 height 12
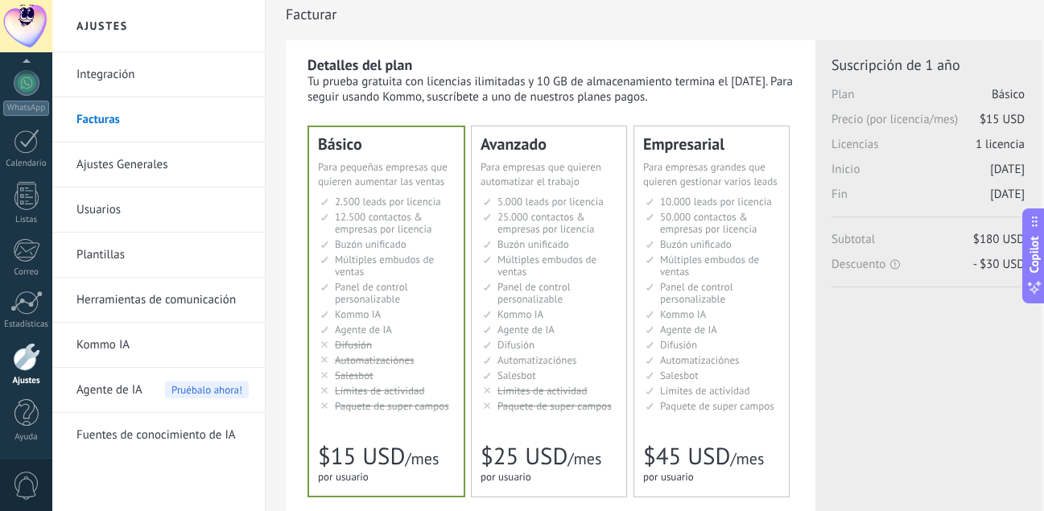
scroll to position [0, 0]
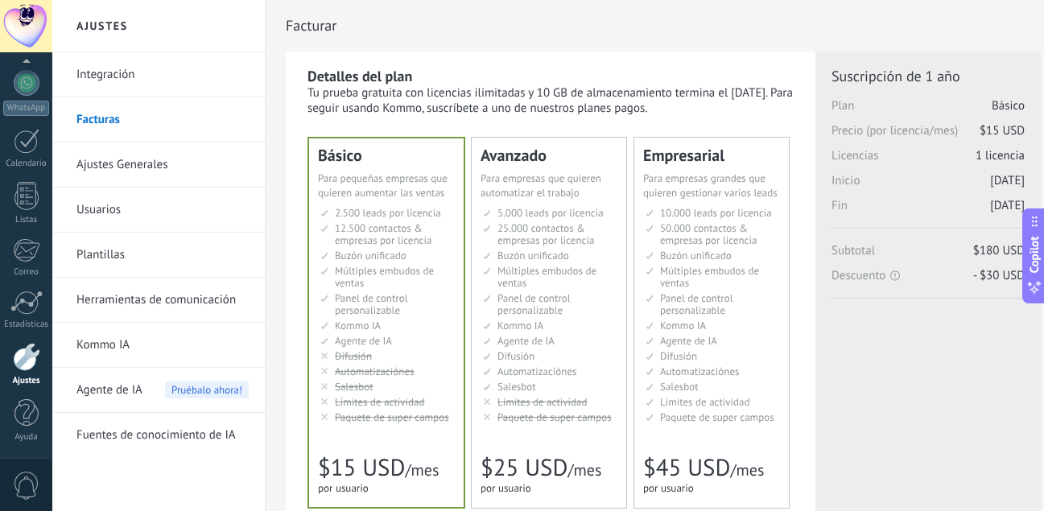
click at [589, 232] on li "25.000 контактов & компаний на место 25.000 contacts & companies per seat 25.00…" at bounding box center [550, 234] width 134 height 24
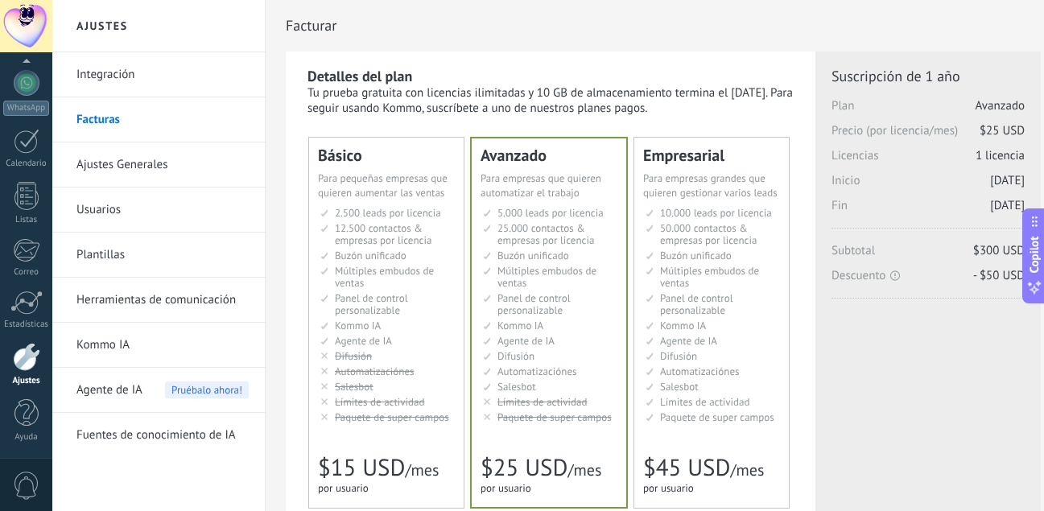
click at [665, 216] on span "10.000 leads por licencia" at bounding box center [716, 213] width 112 height 14
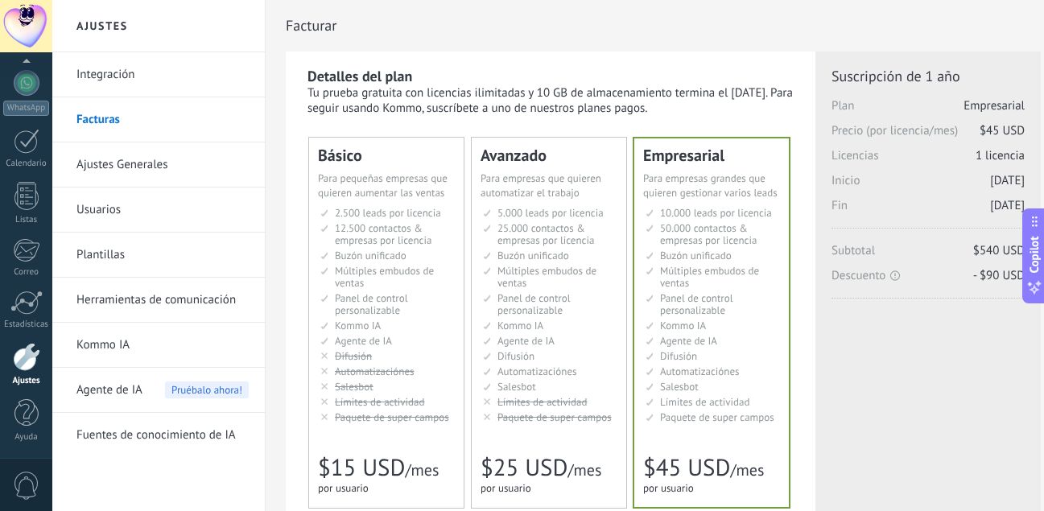
click at [556, 224] on span "25.000 contactos & empresas por licencia" at bounding box center [546, 234] width 97 height 26
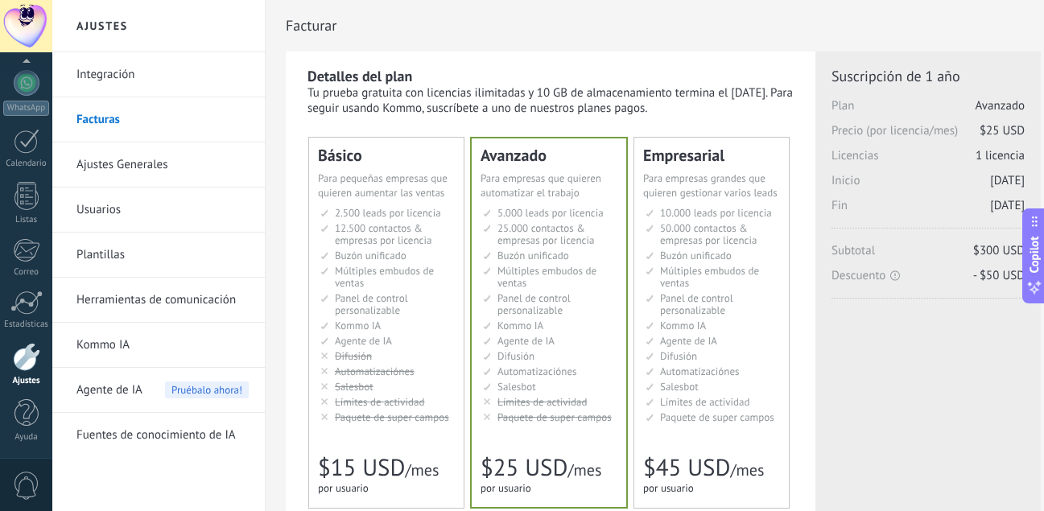
click at [396, 223] on span "12.500 contactos & empresas por licencia" at bounding box center [383, 234] width 97 height 26
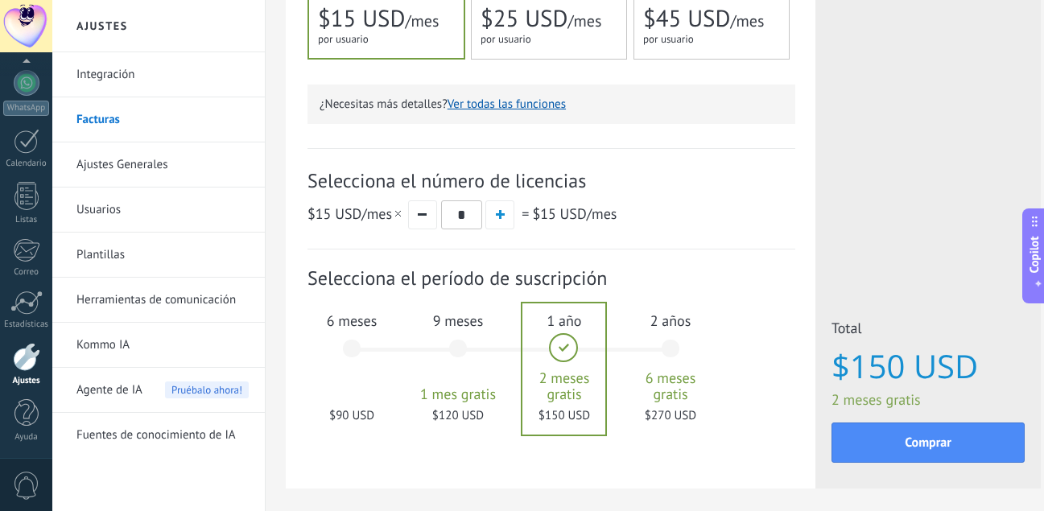
scroll to position [520, 0]
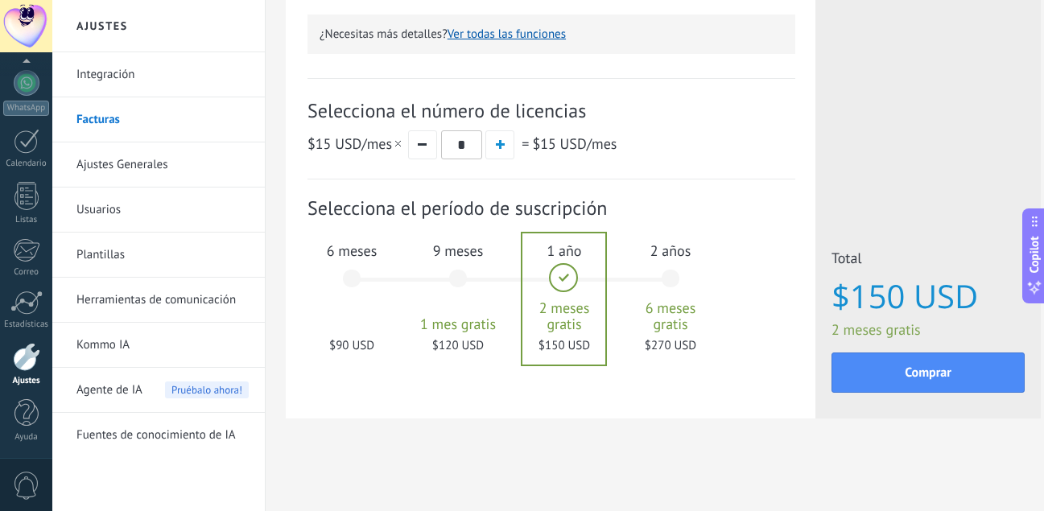
click at [682, 295] on div "2 años 6 meses gratis $270 USD" at bounding box center [670, 286] width 87 height 114
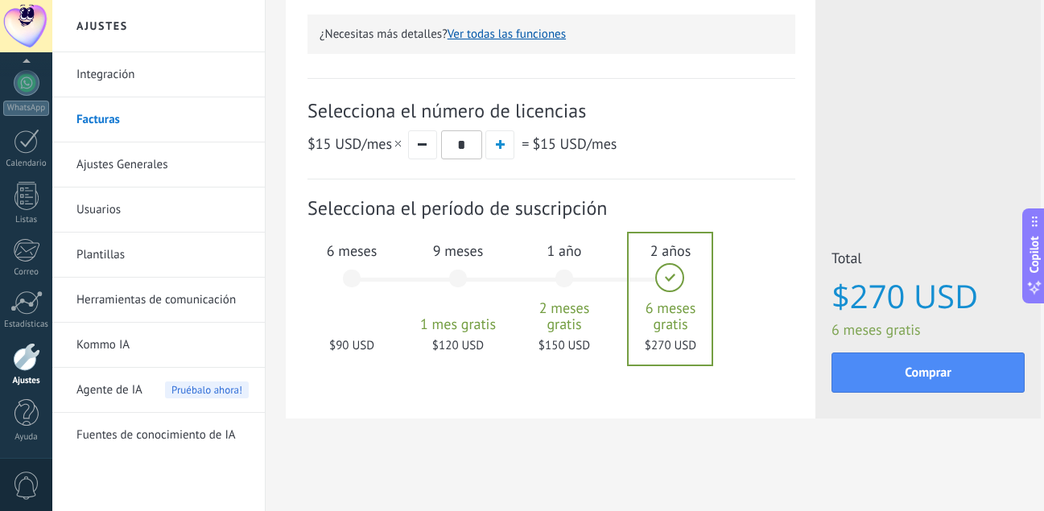
click at [577, 291] on div "1 año 2 meses gratis $150 USD" at bounding box center [564, 286] width 87 height 114
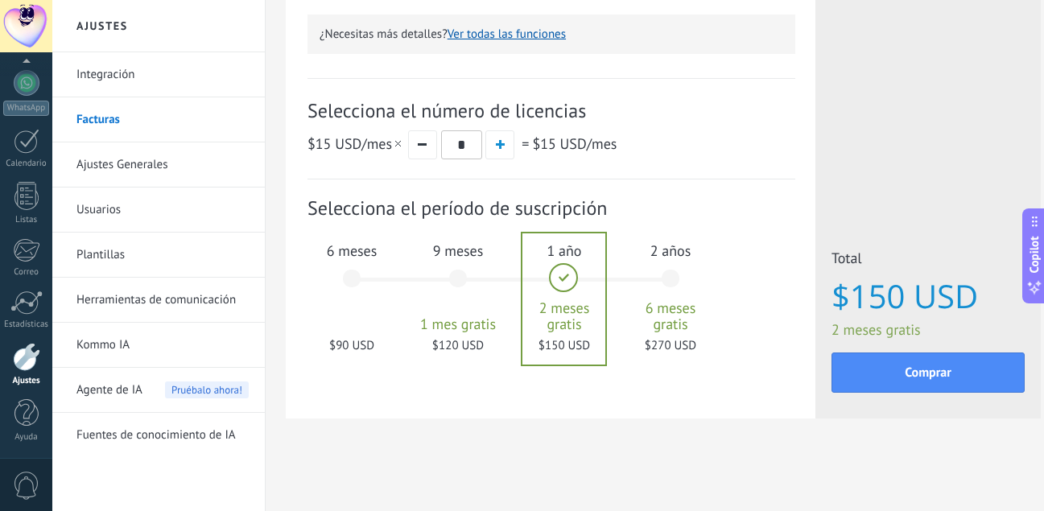
click at [460, 305] on div "9 meses 1 mes gratis $120 USD" at bounding box center [458, 286] width 87 height 114
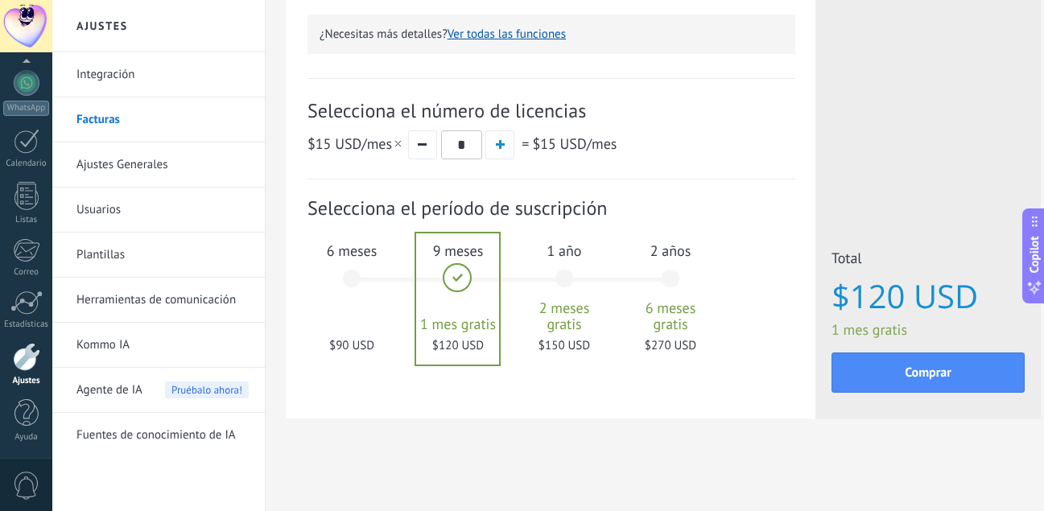
click at [349, 293] on div "6 meses $90 USD" at bounding box center [351, 286] width 87 height 114
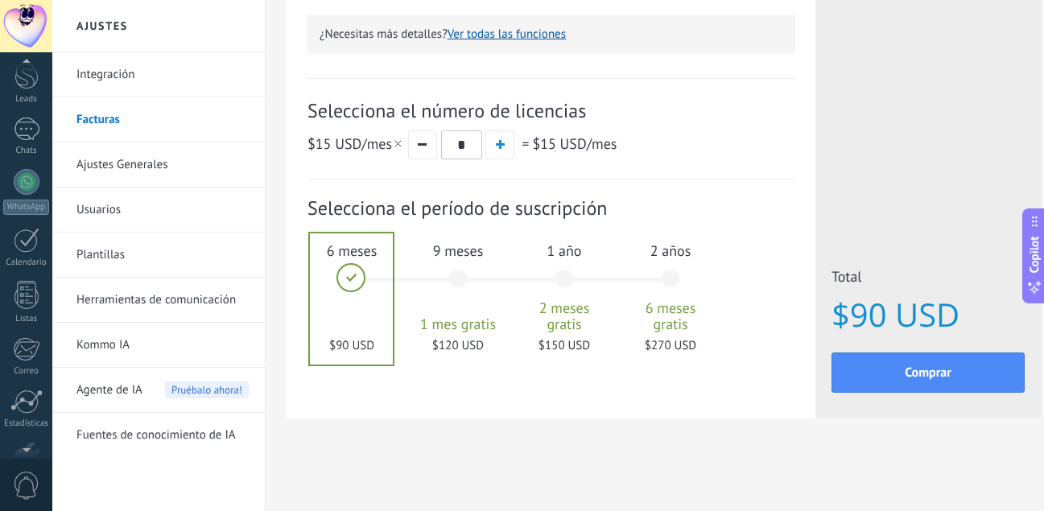
scroll to position [0, 0]
click at [29, 89] on div at bounding box center [26, 79] width 24 height 24
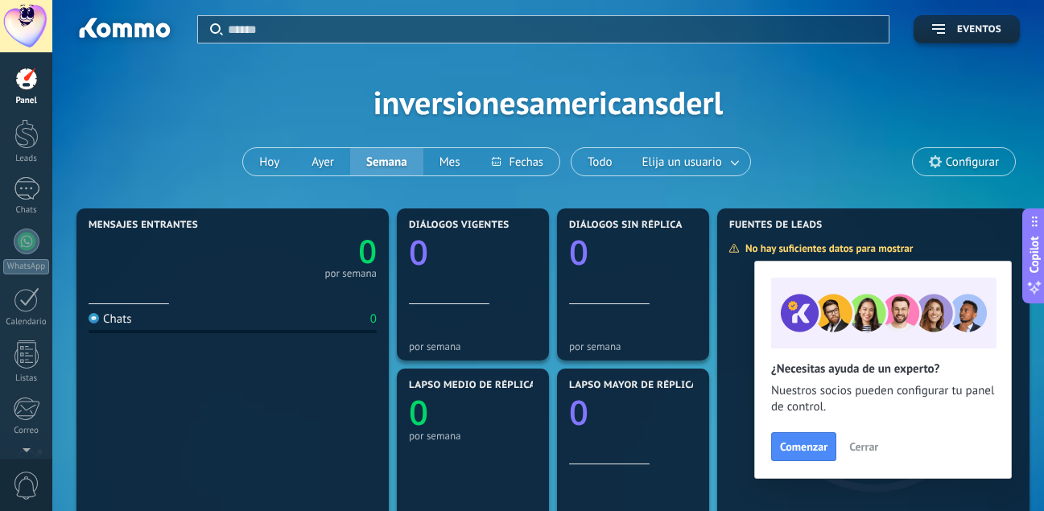
click at [865, 452] on span "Cerrar" at bounding box center [863, 446] width 29 height 11
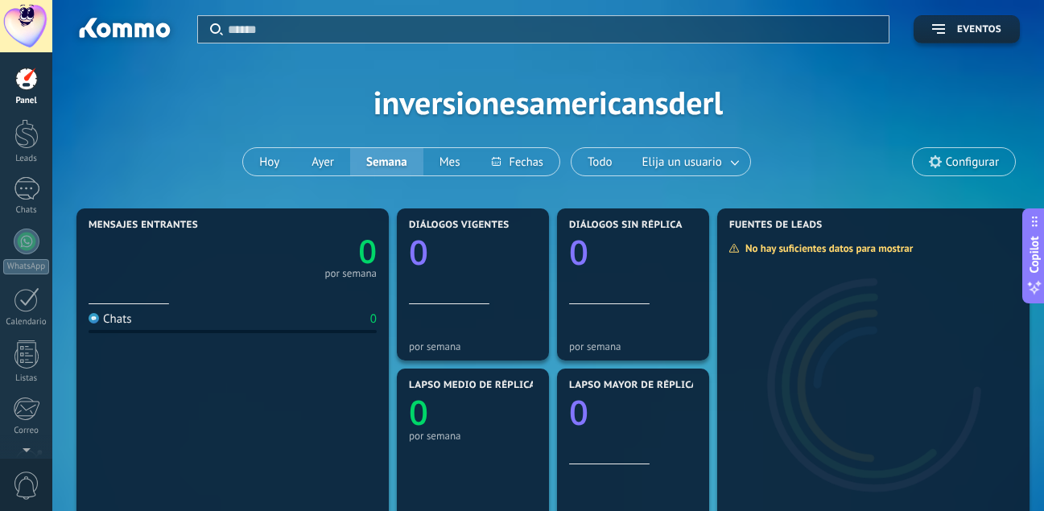
click at [29, 84] on div at bounding box center [26, 79] width 24 height 24
click at [23, 129] on div at bounding box center [26, 134] width 24 height 30
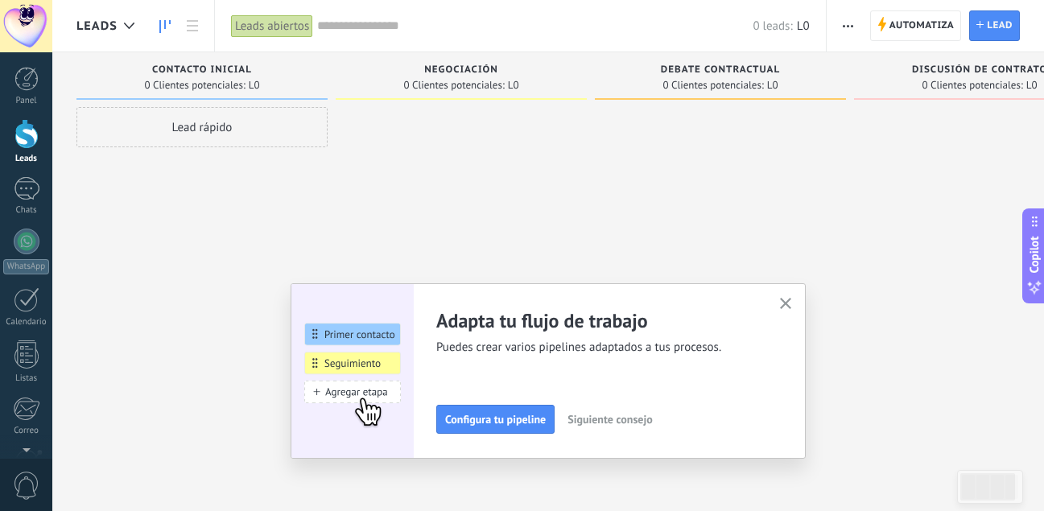
drag, startPoint x: 547, startPoint y: 418, endPoint x: 341, endPoint y: 457, distance: 209.0
click at [349, 463] on div "Leads Leads abiertos Aplicar 0 leads: L0 Leads abiertos Mis leads Leads ganados…" at bounding box center [548, 269] width 992 height 539
click at [791, 305] on use "button" at bounding box center [786, 304] width 12 height 12
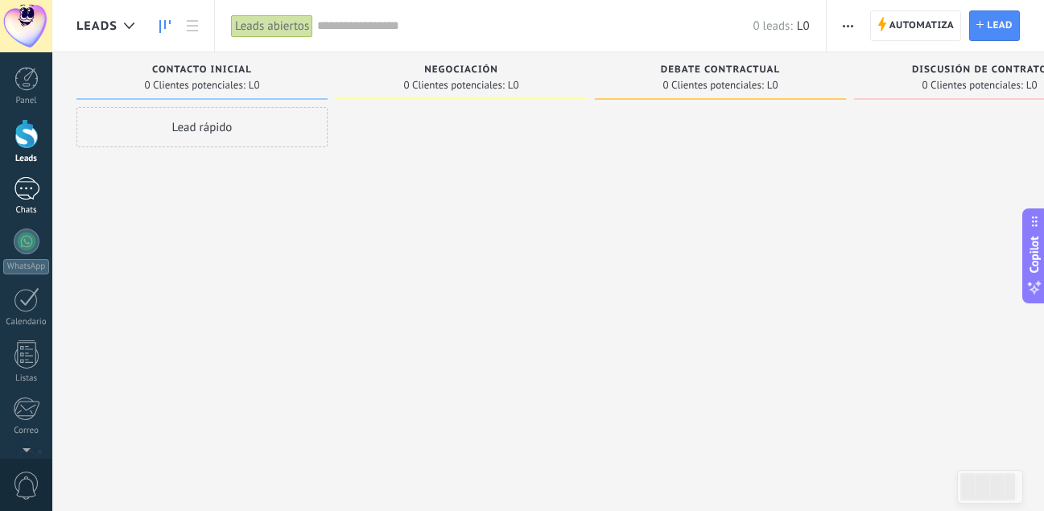
click at [40, 193] on link "Chats" at bounding box center [26, 196] width 52 height 39
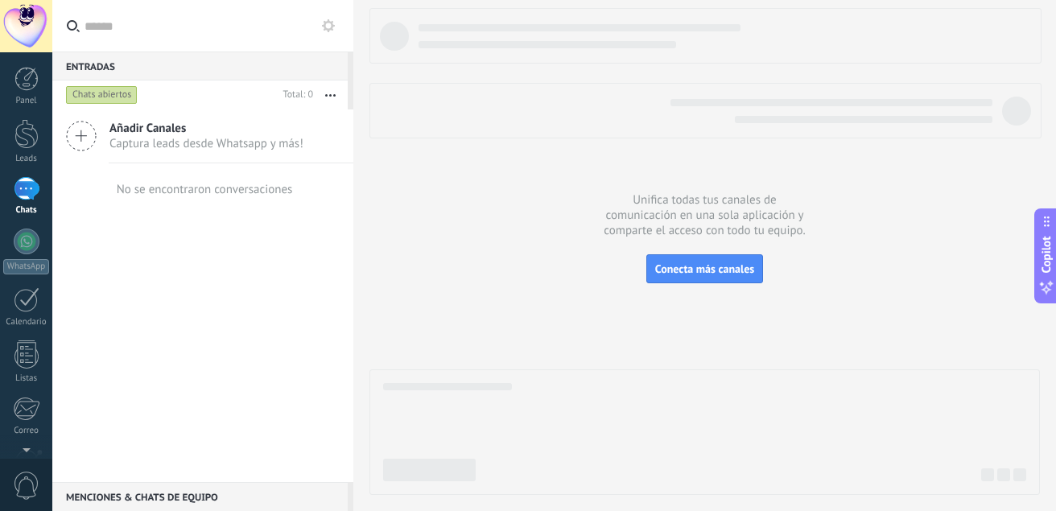
click at [155, 16] on input "text" at bounding box center [213, 26] width 256 height 52
click at [155, 24] on input "text" at bounding box center [213, 26] width 256 height 52
click at [99, 27] on input "text" at bounding box center [213, 26] width 256 height 52
